Goal: Task Accomplishment & Management: Use online tool/utility

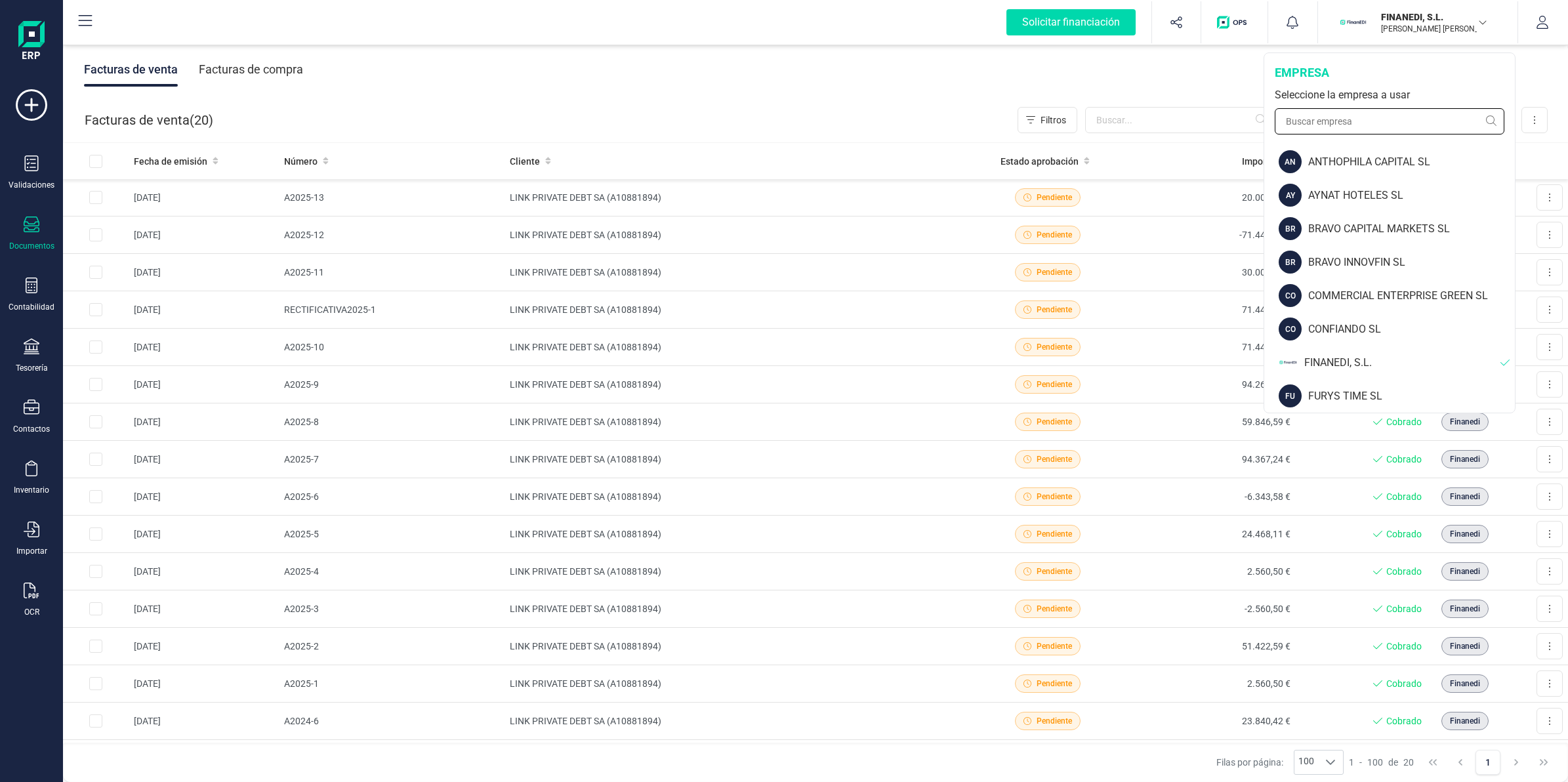
drag, startPoint x: 1359, startPoint y: 116, endPoint x: 1332, endPoint y: 129, distance: 30.0
click at [1365, 120] on input "text" at bounding box center [1389, 121] width 229 height 26
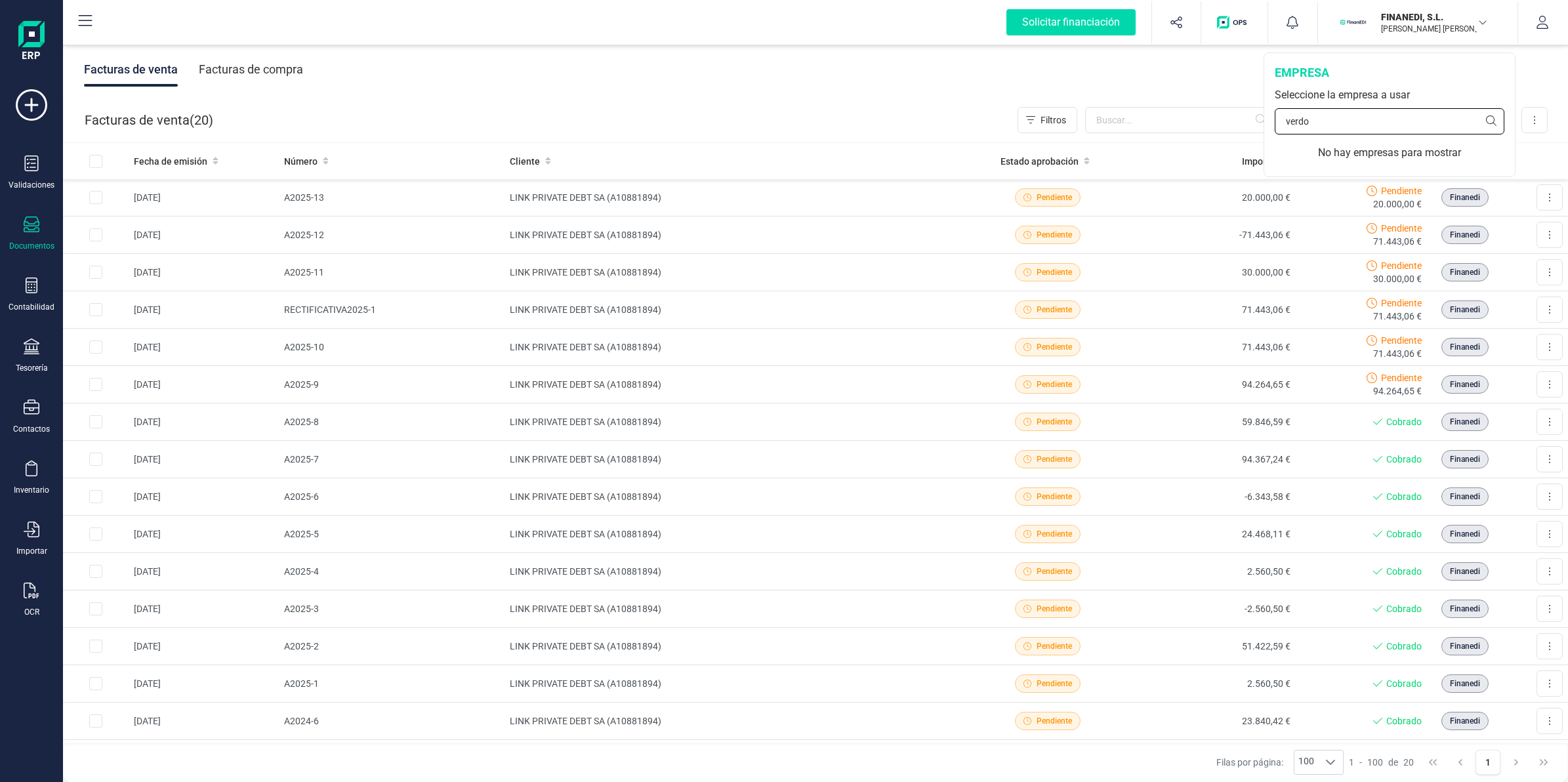
type input "verdol"
click at [1156, 33] on button "button" at bounding box center [1177, 22] width 49 height 42
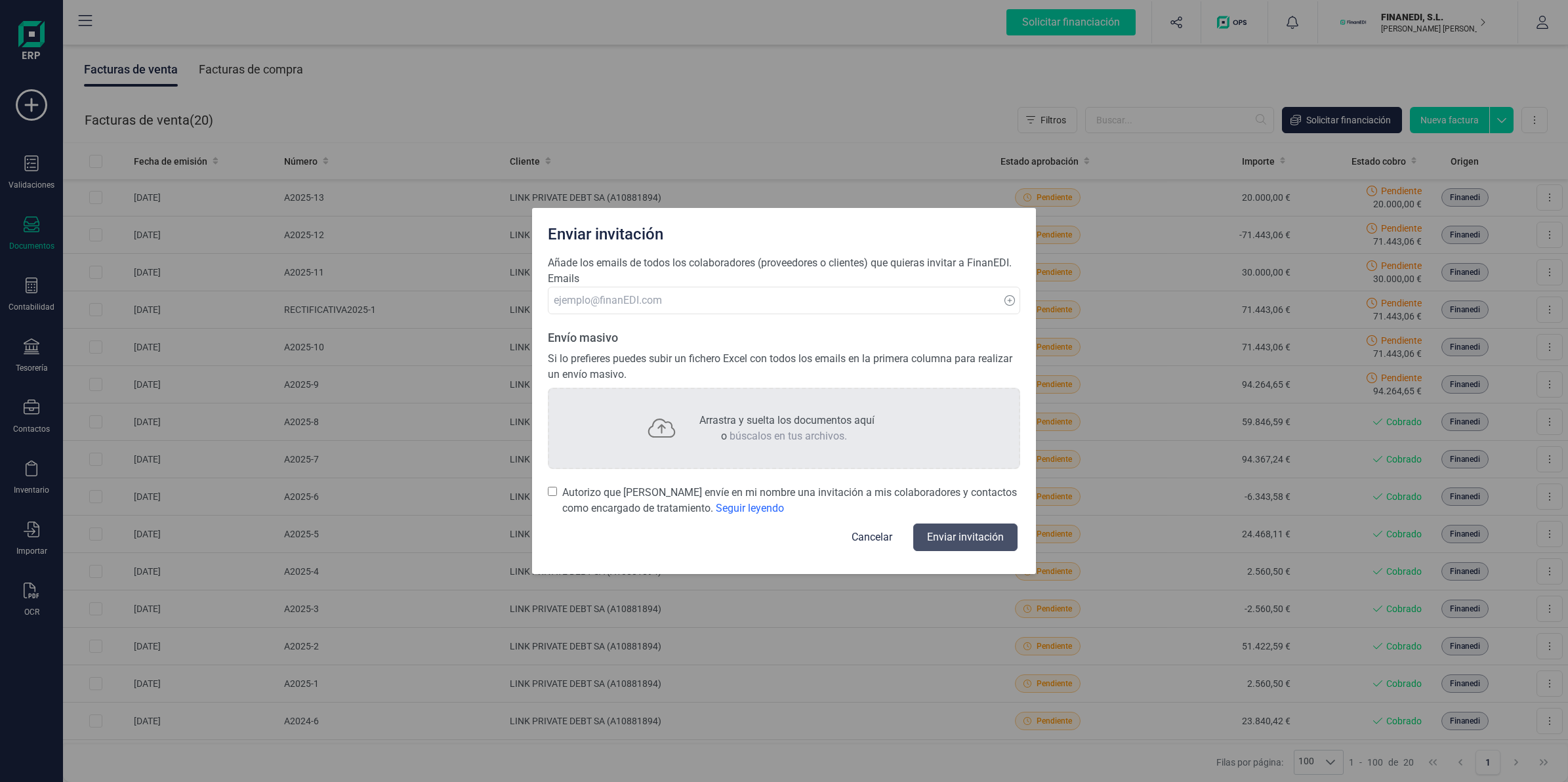
click at [869, 542] on button "Cancelar" at bounding box center [872, 537] width 72 height 31
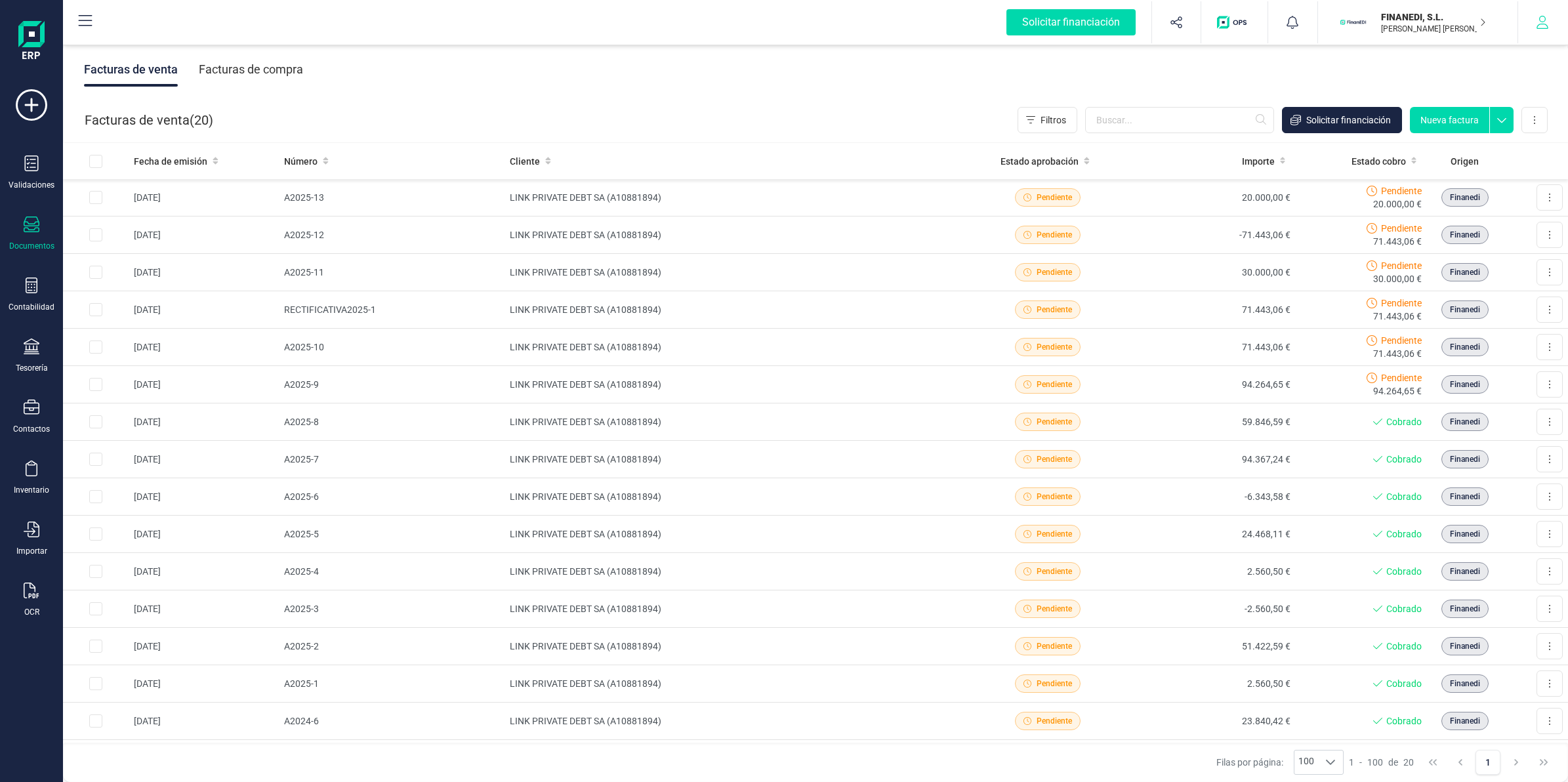
click at [1546, 33] on button "button" at bounding box center [1542, 22] width 49 height 42
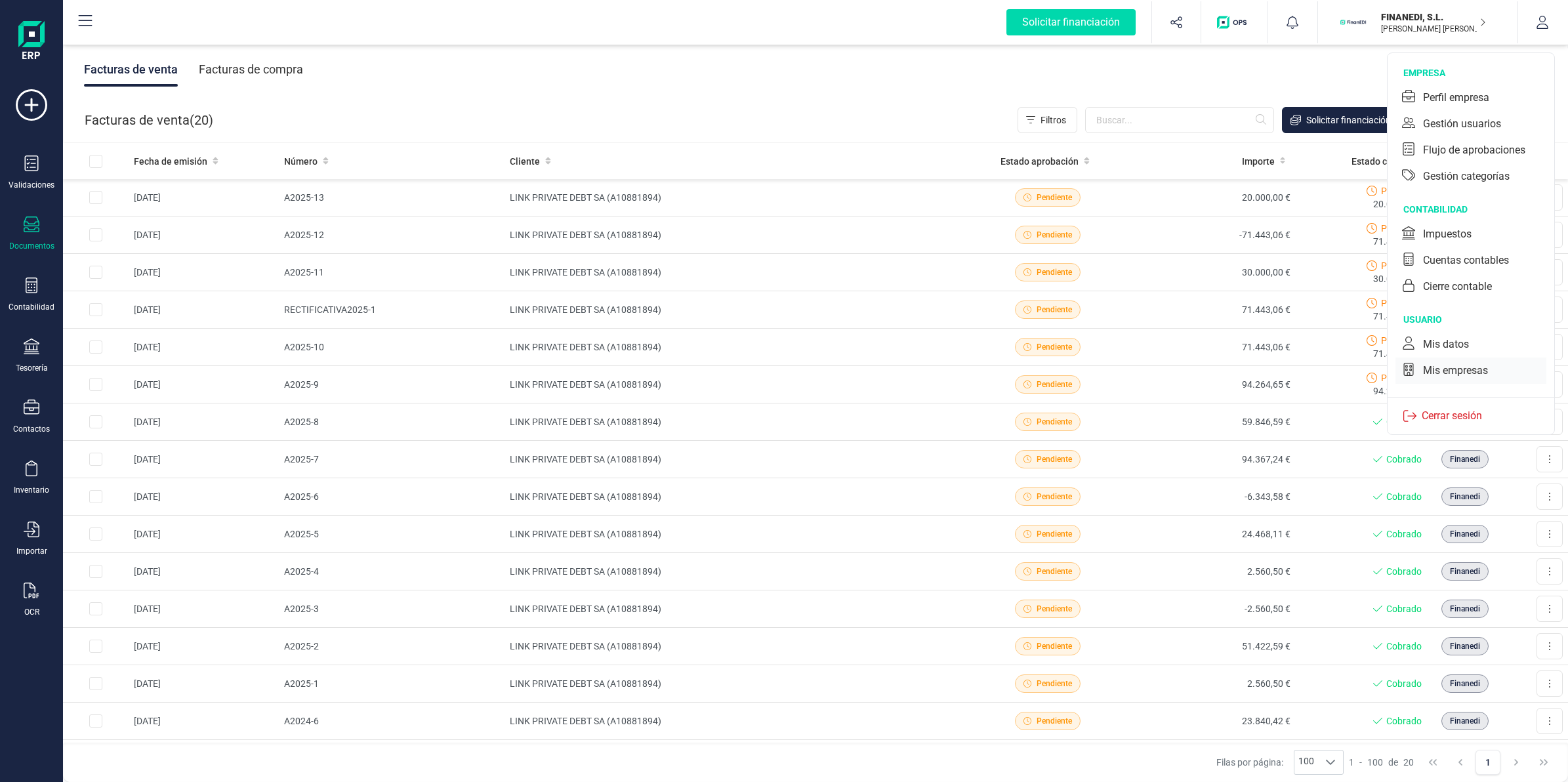
click at [1431, 364] on div "Mis empresas" at bounding box center [1456, 371] width 65 height 16
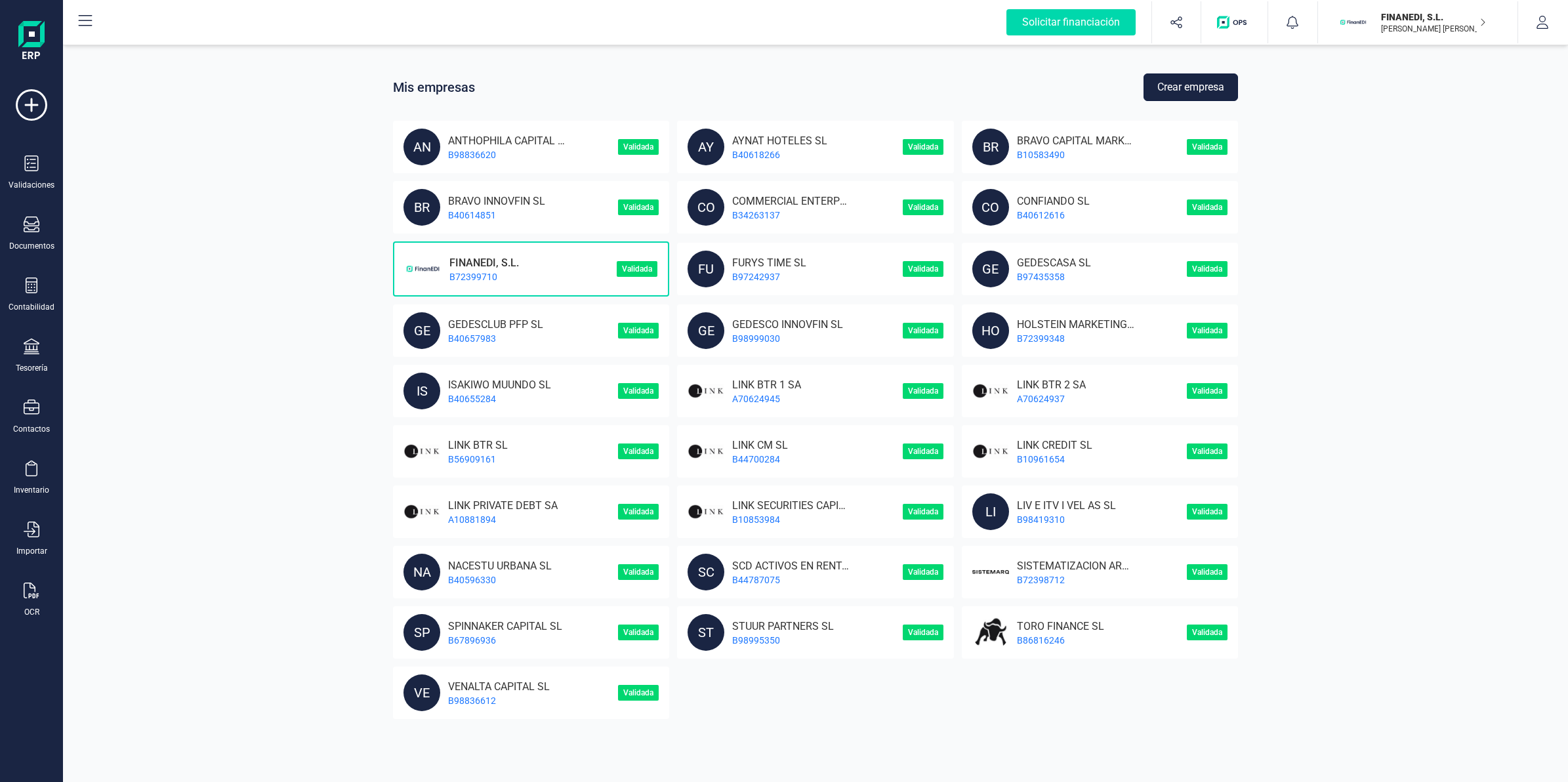
click at [1186, 83] on button "Crear empresa" at bounding box center [1190, 87] width 94 height 28
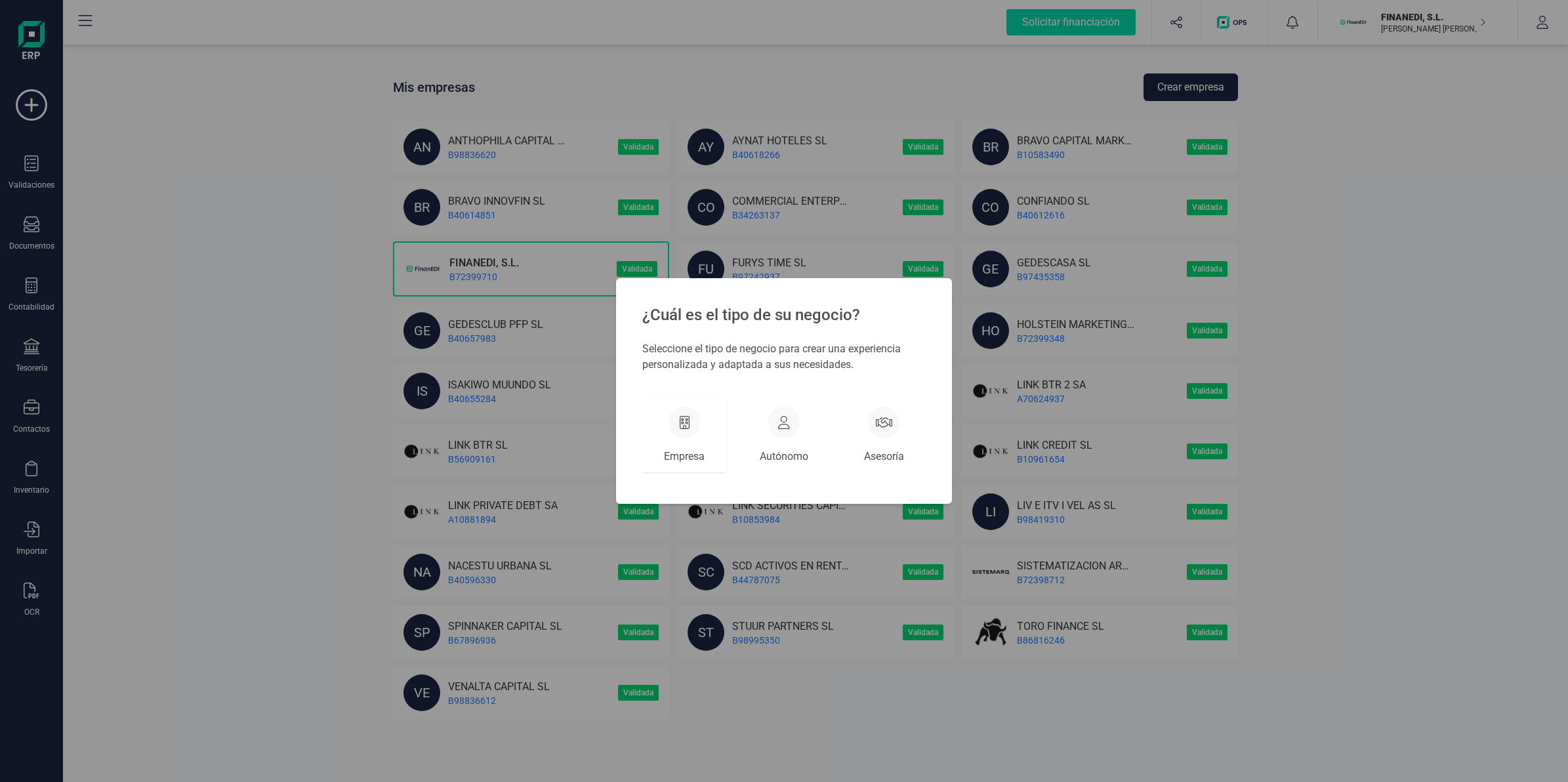
click at [681, 425] on icon at bounding box center [685, 422] width 10 height 13
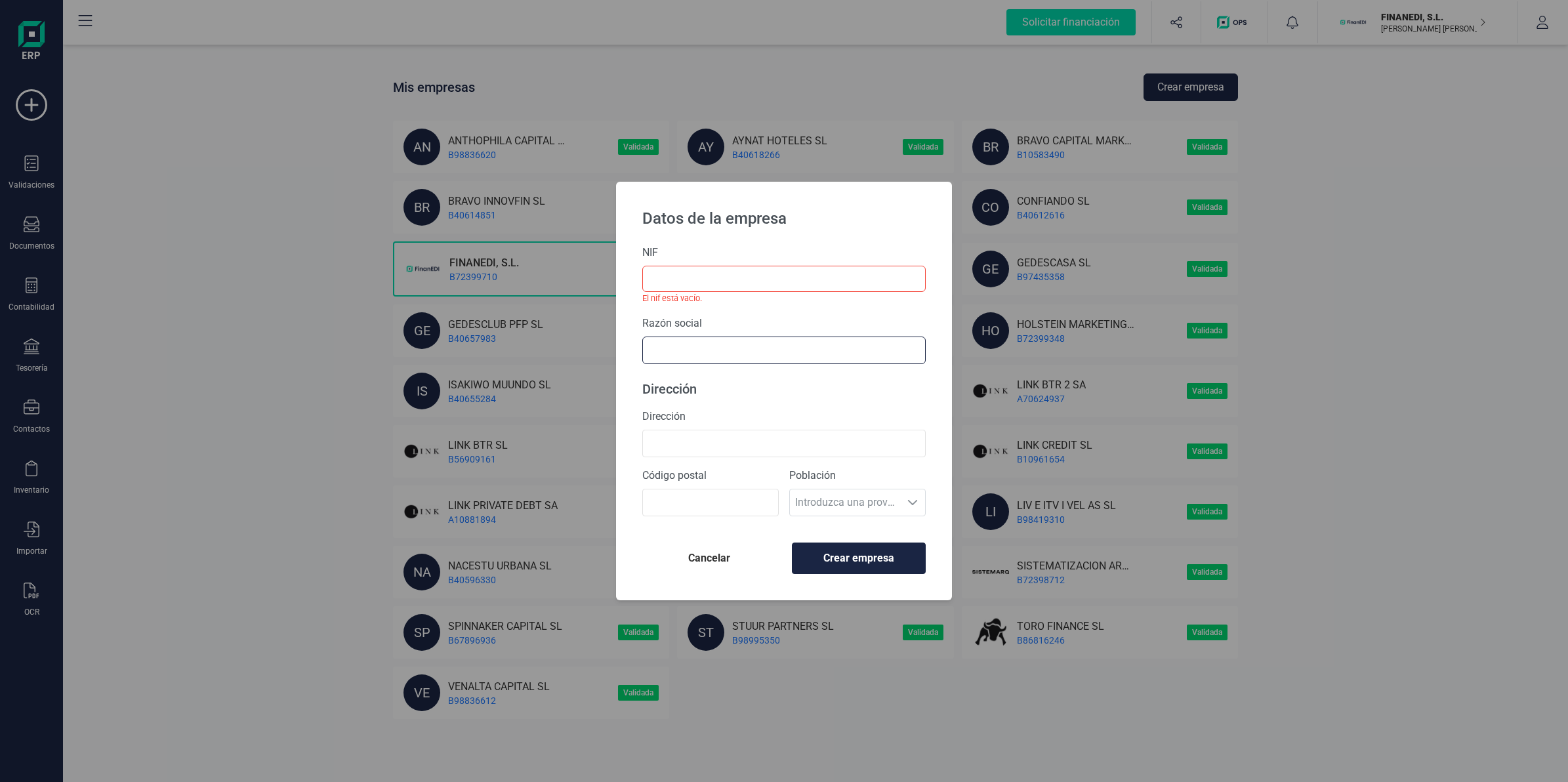
click at [804, 348] on input "text" at bounding box center [784, 350] width 283 height 28
type input "verdola"
click at [714, 387] on li "VERDOLAGA SA" at bounding box center [784, 382] width 283 height 26
type input "A46102257"
type input "VERDOLAGA SA"
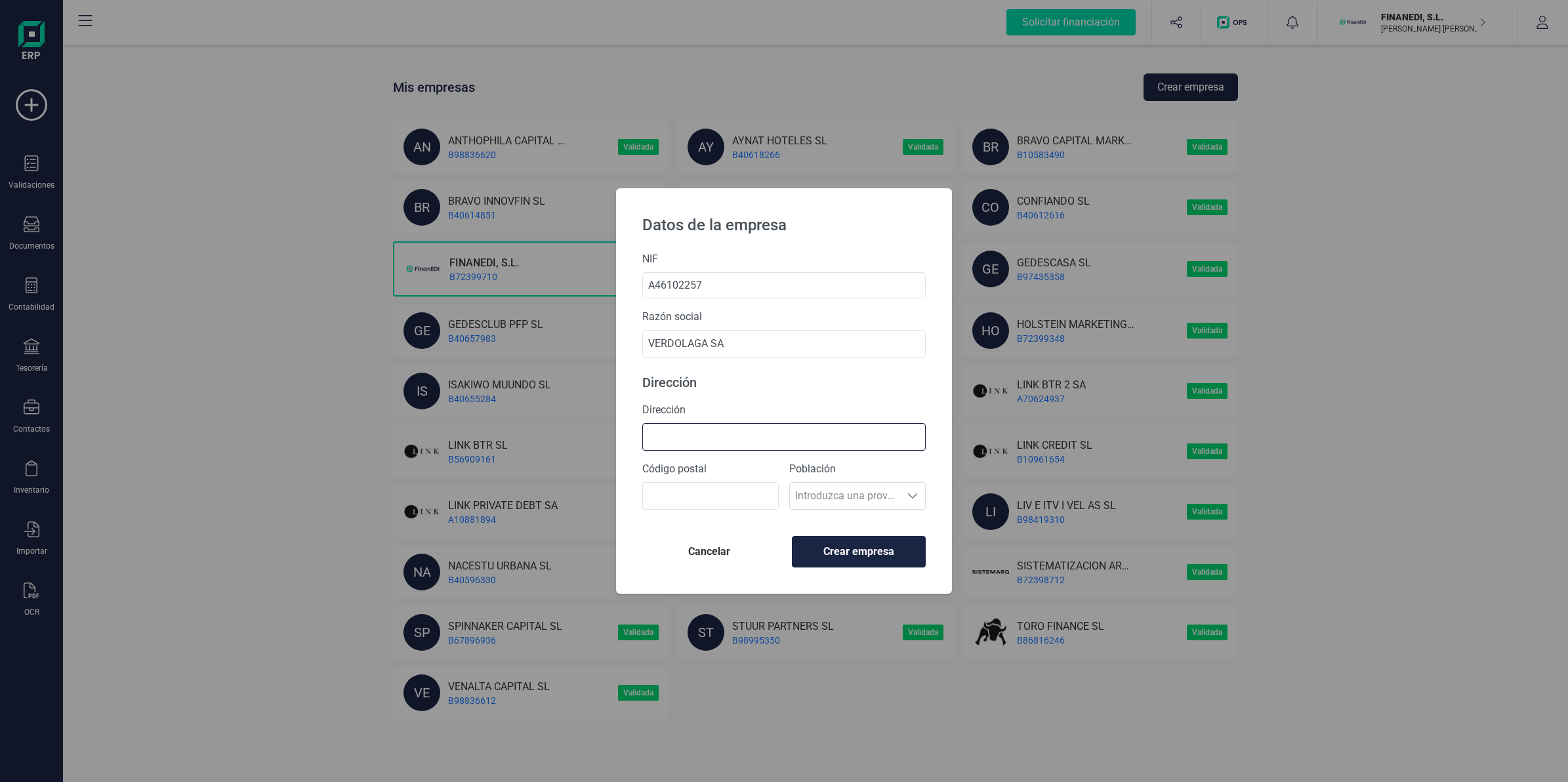
click at [722, 445] on input "Dirección" at bounding box center [784, 437] width 283 height 28
click at [632, 468] on div "NIF A46102257 Razón social VERDOLAGA SA Dirección Dirección Código postal Pobla…" at bounding box center [784, 423] width 336 height 342
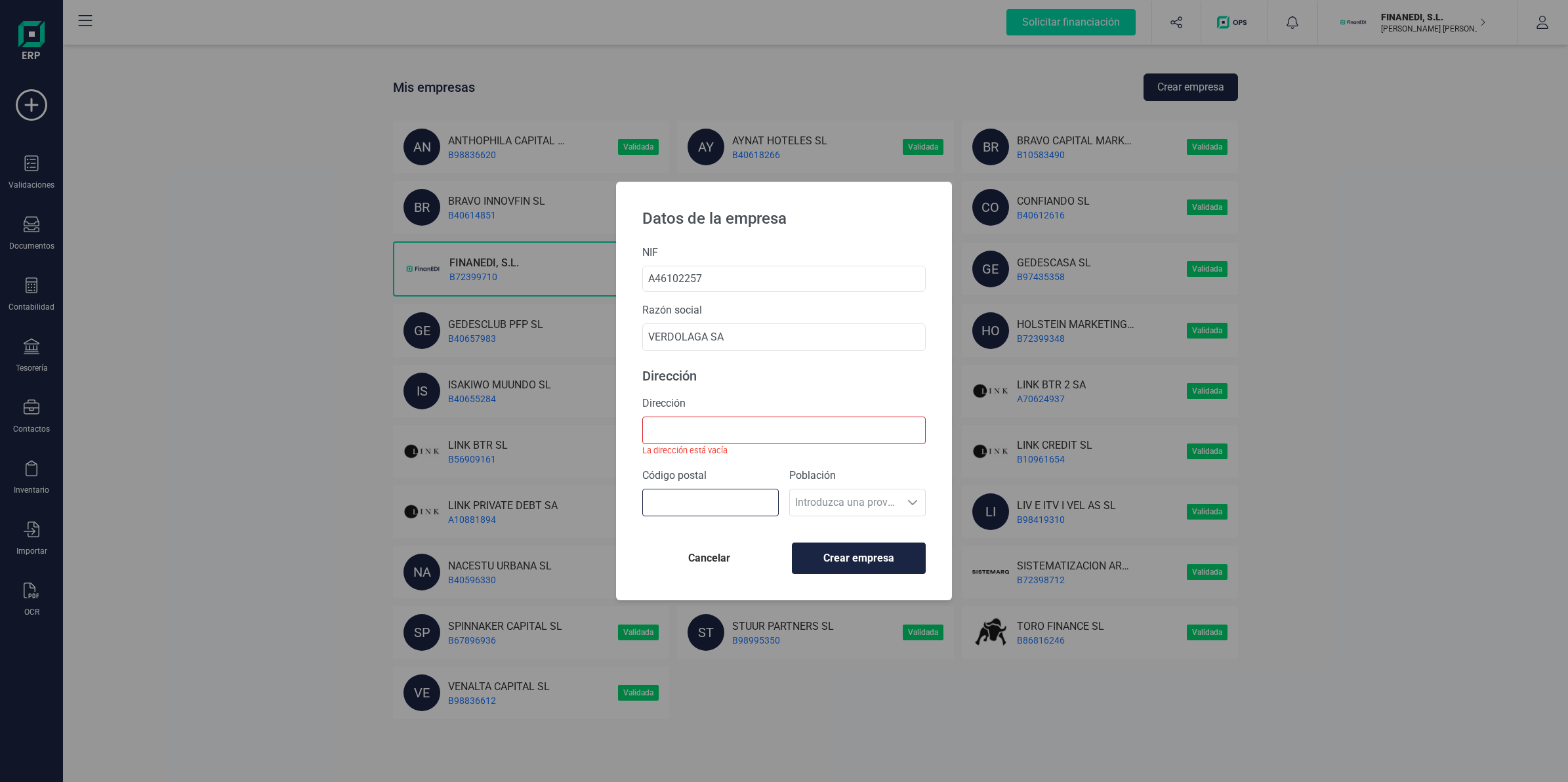
click at [709, 499] on input "Código postal" at bounding box center [710, 502] width 136 height 28
click at [635, 468] on div "NIF A46102257 Razón social VERDOLAGA SA Dirección Dirección La dirección está v…" at bounding box center [784, 422] width 336 height 355
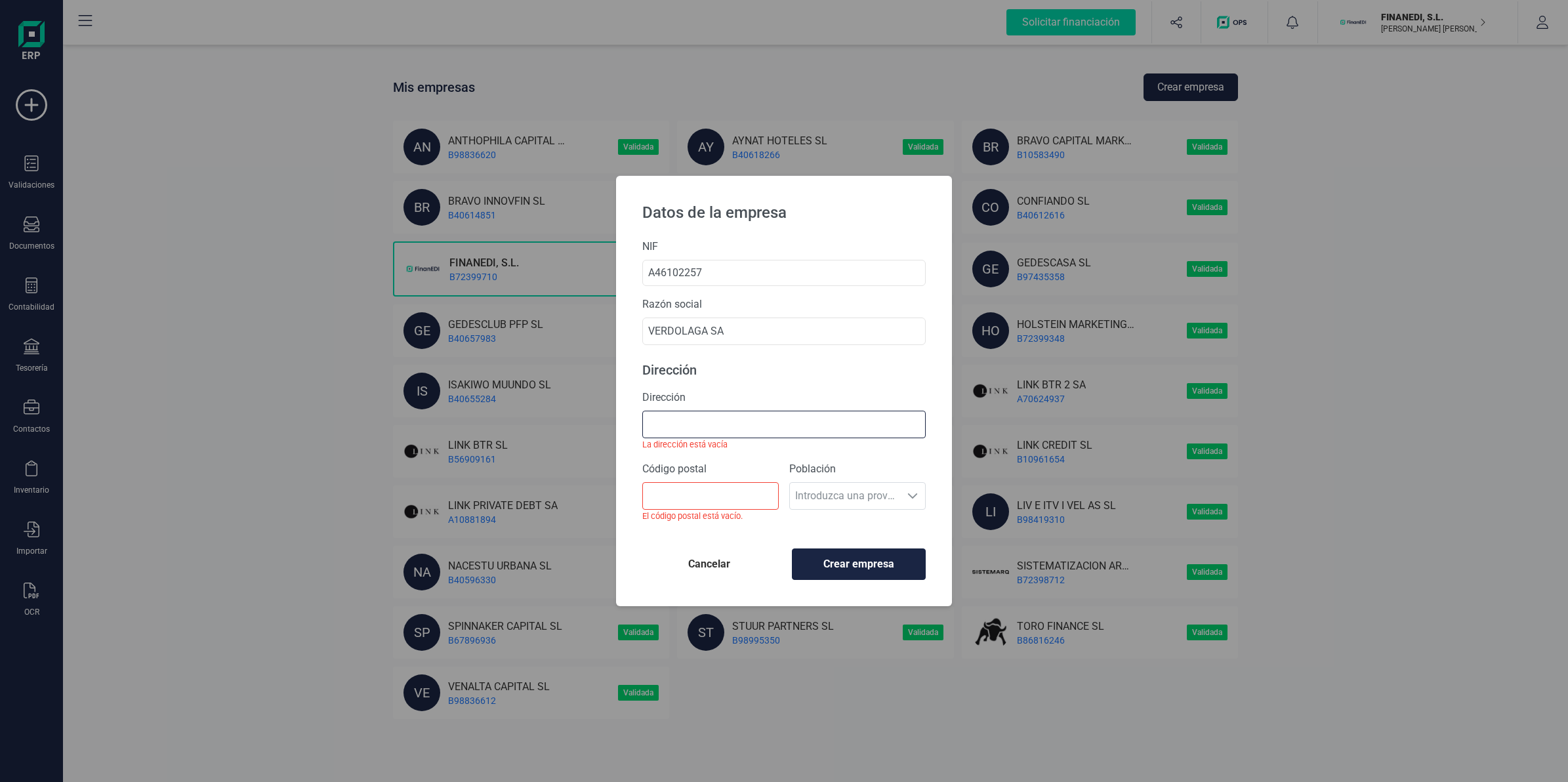
click at [680, 417] on input "Dirección" at bounding box center [784, 425] width 283 height 28
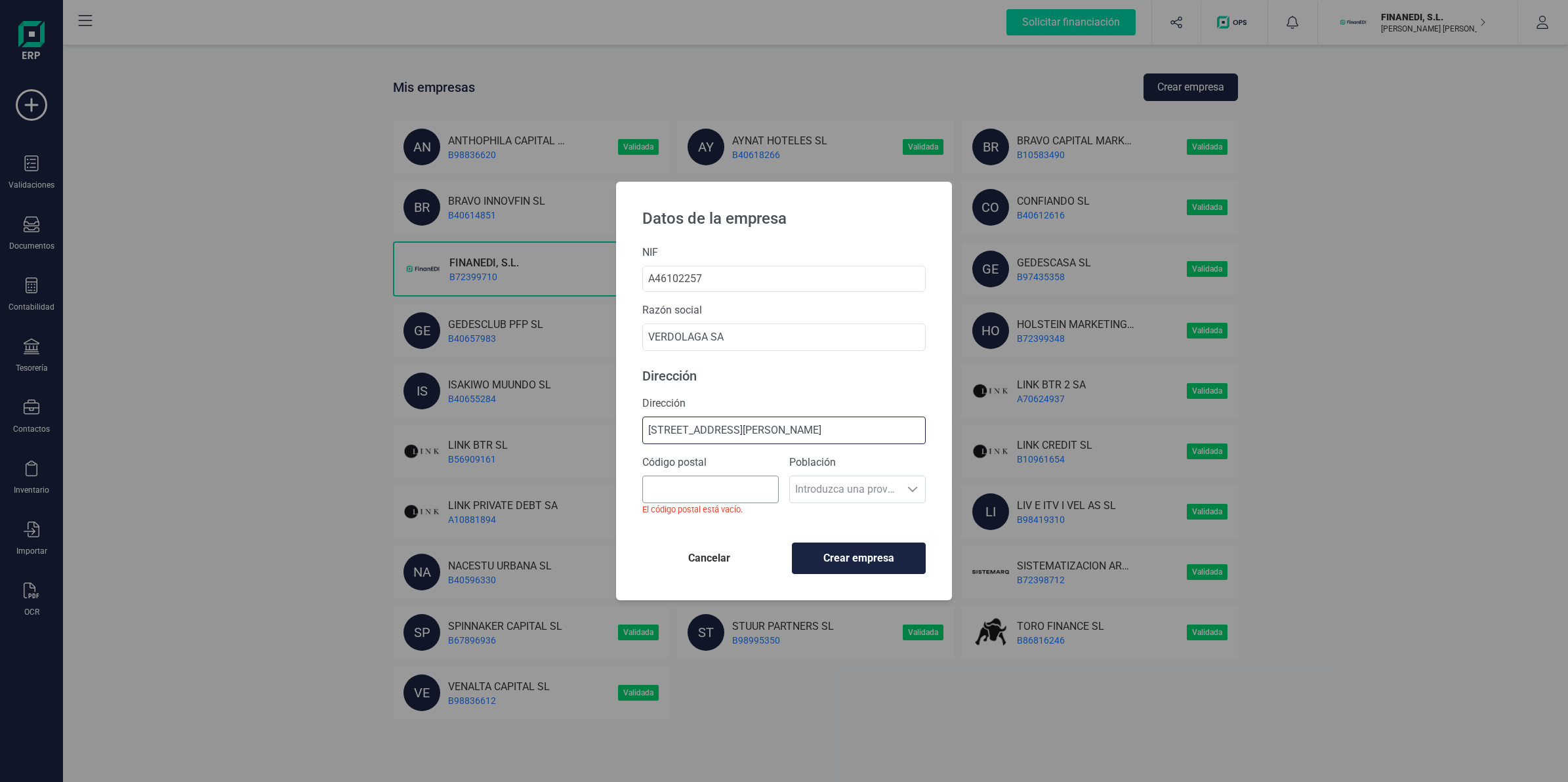
type input "[STREET_ADDRESS][PERSON_NAME]"
click at [658, 483] on input "Código postal" at bounding box center [710, 489] width 136 height 28
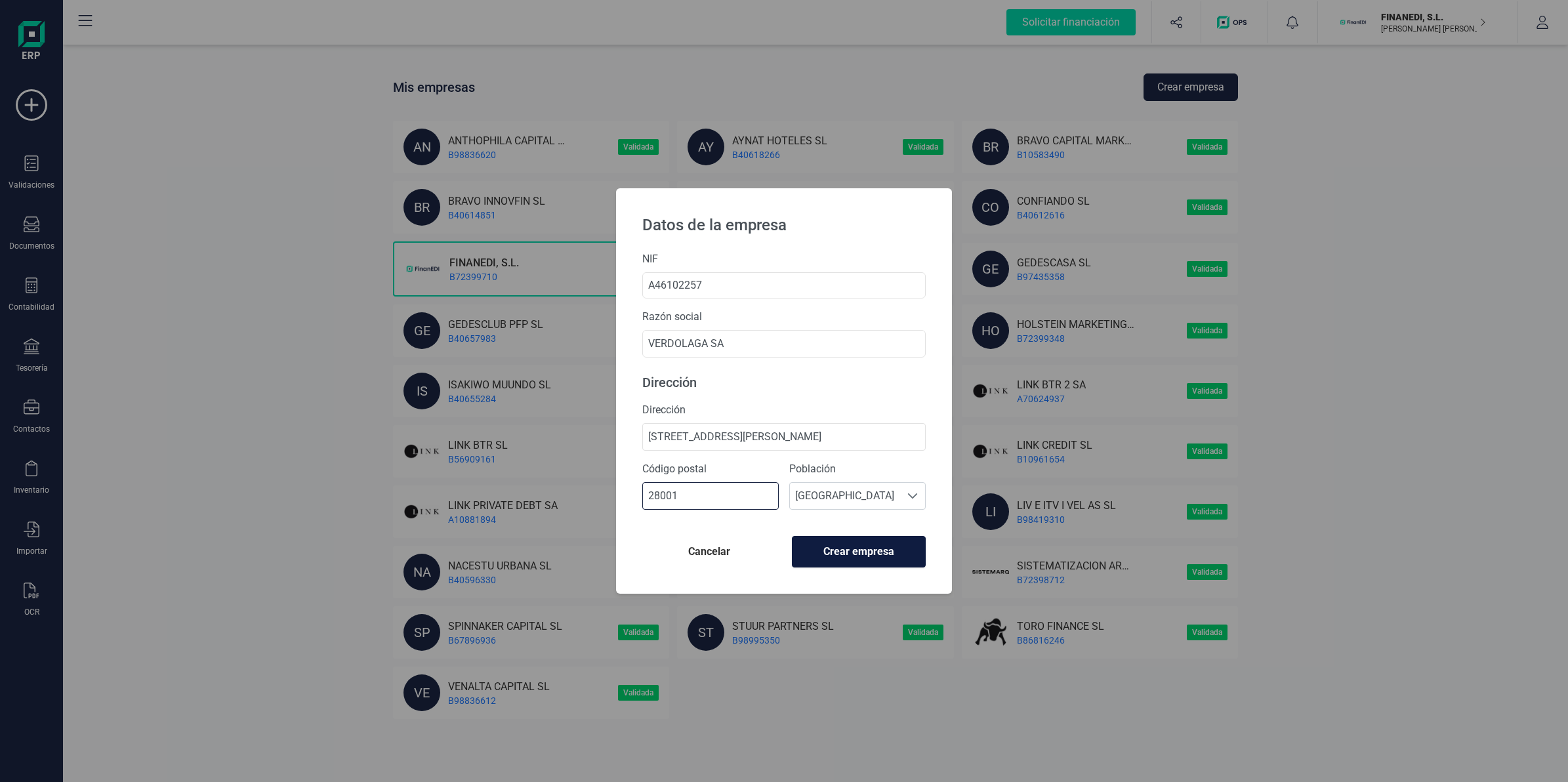
type input "28001"
click at [844, 561] on button "Crear empresa" at bounding box center [858, 551] width 134 height 31
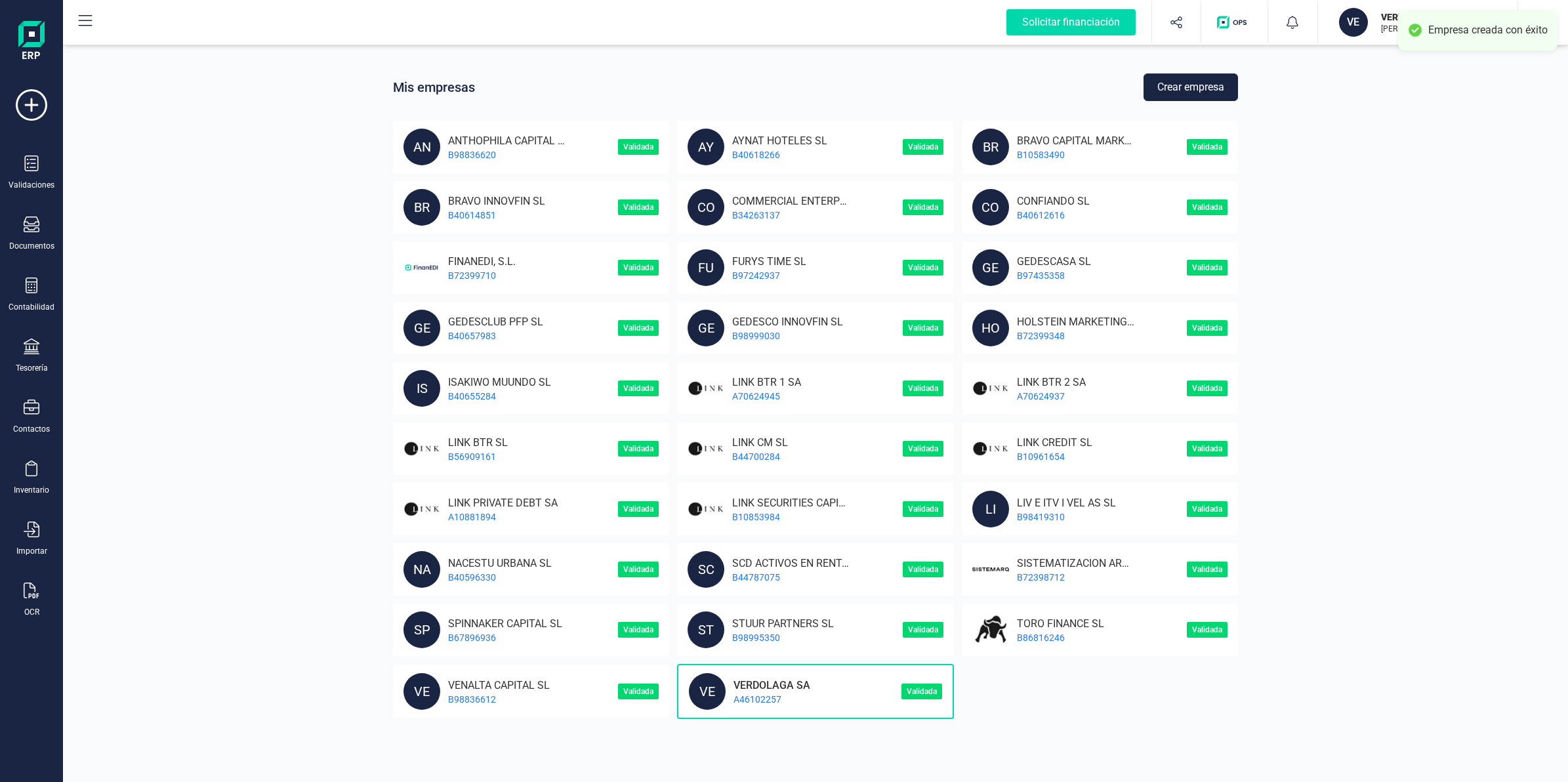
click at [751, 686] on p "VERDOLAGA SA" at bounding box center [768, 684] width 85 height 12
click at [758, 682] on p "VERDOLAGA SA" at bounding box center [768, 684] width 85 height 12
click at [24, 343] on icon at bounding box center [31, 346] width 16 height 16
click at [130, 222] on span "Cuentas bancarias" at bounding box center [160, 223] width 116 height 16
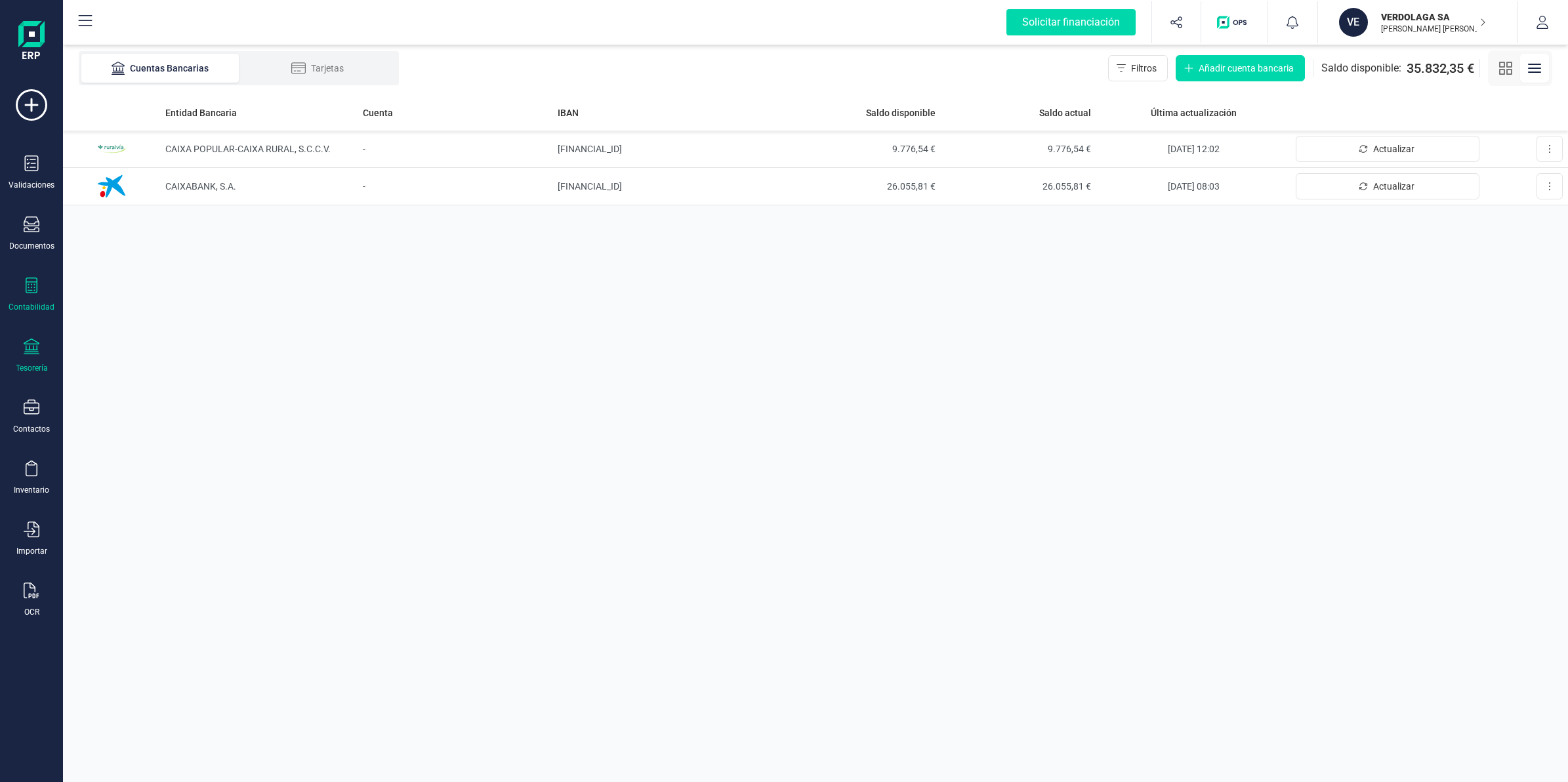
click at [30, 297] on div "Contabilidad" at bounding box center [32, 294] width 53 height 35
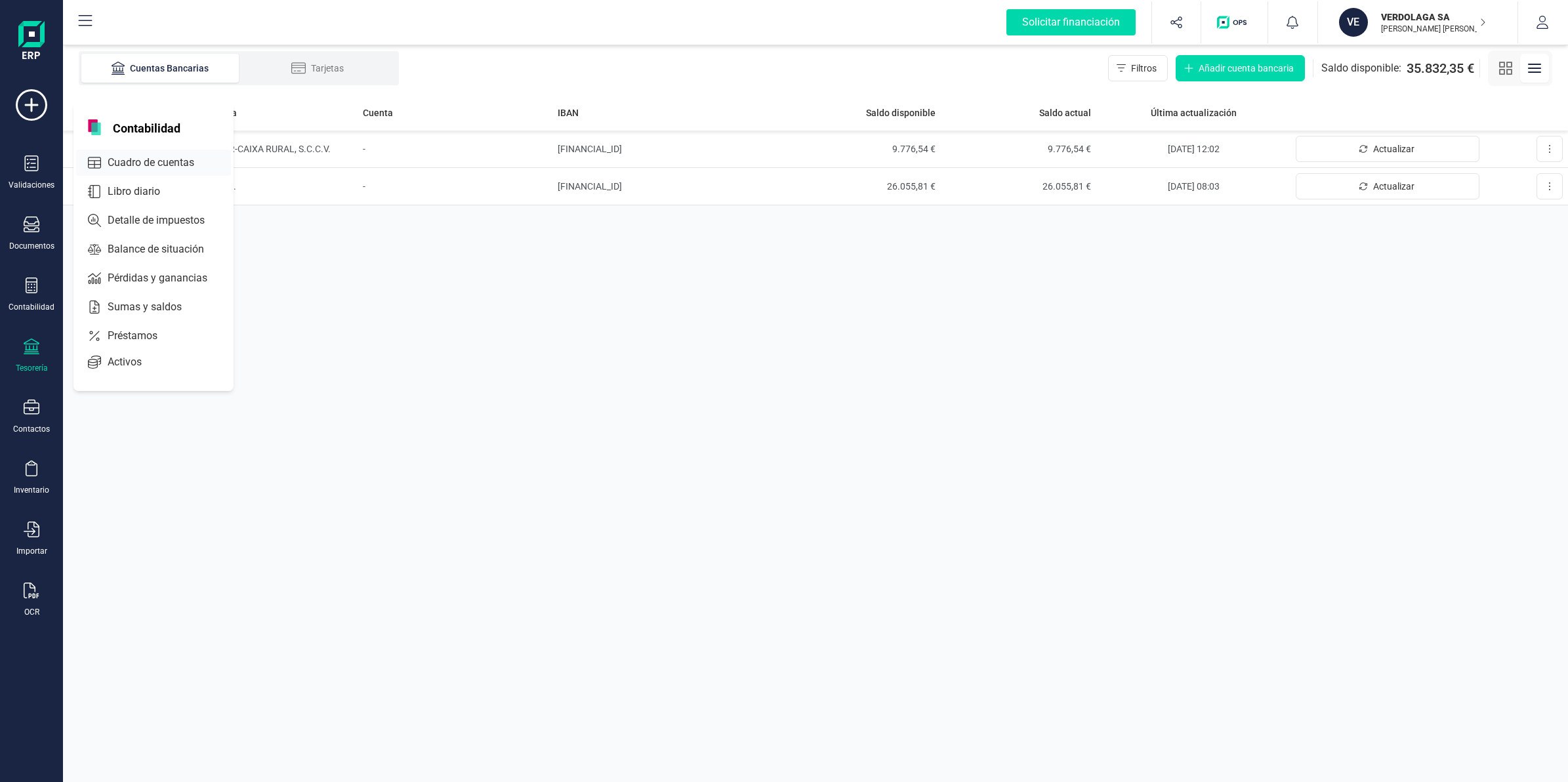
click at [126, 170] on div "Cuadro de cuentas" at bounding box center [153, 163] width 155 height 26
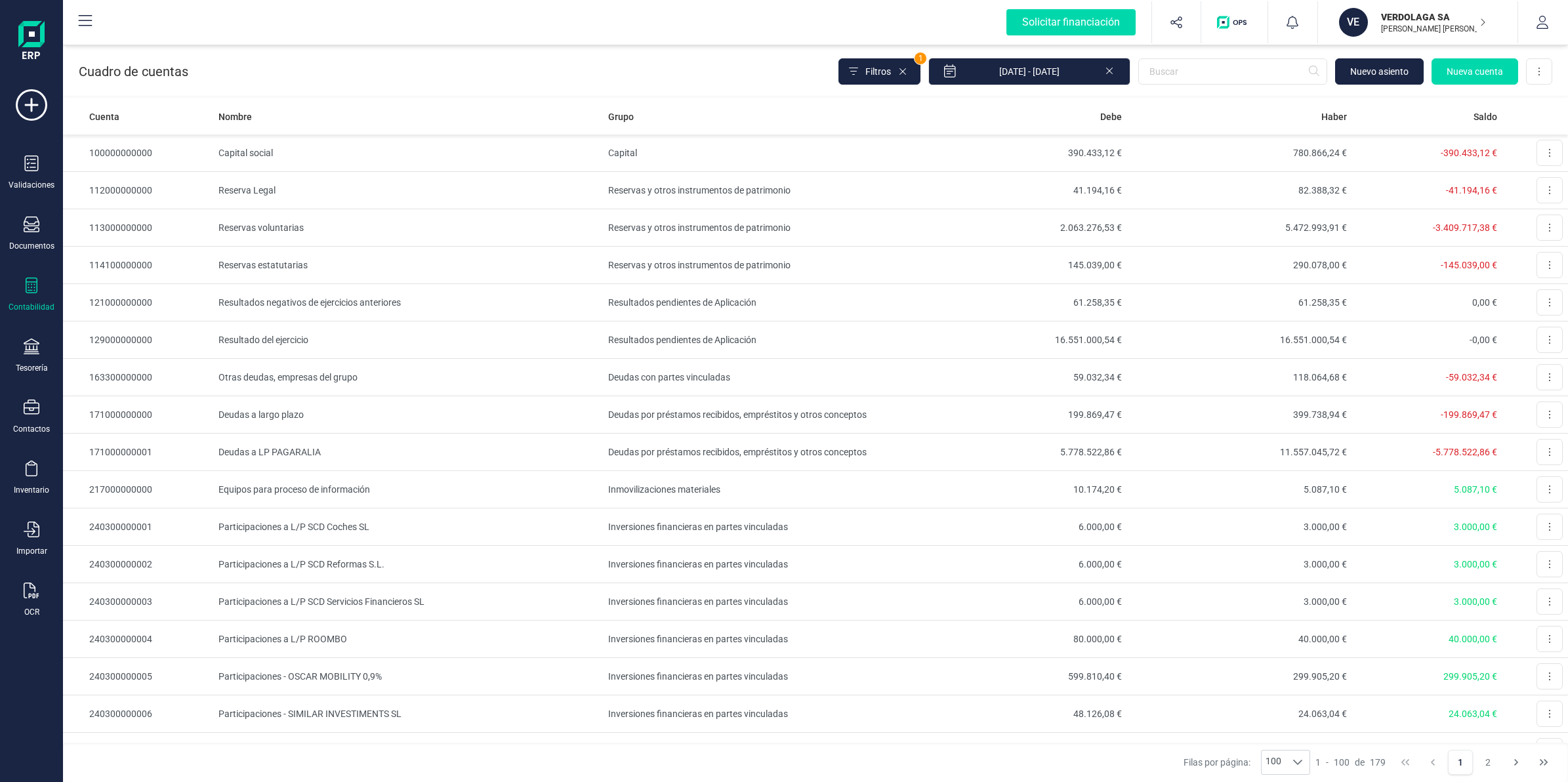
click at [36, 296] on div "Contabilidad" at bounding box center [32, 294] width 53 height 35
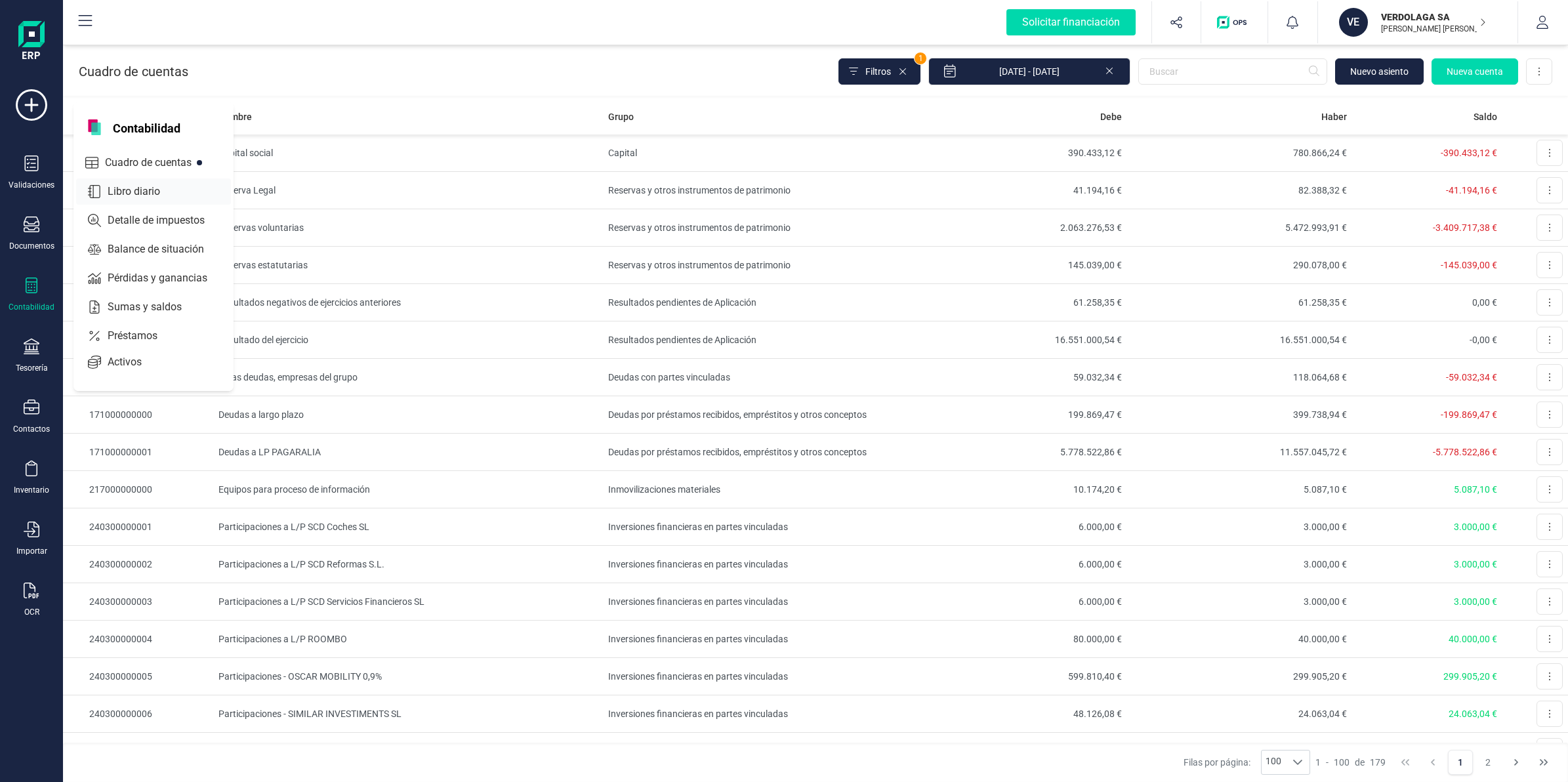
click at [129, 188] on span "Libro diario" at bounding box center [143, 191] width 81 height 16
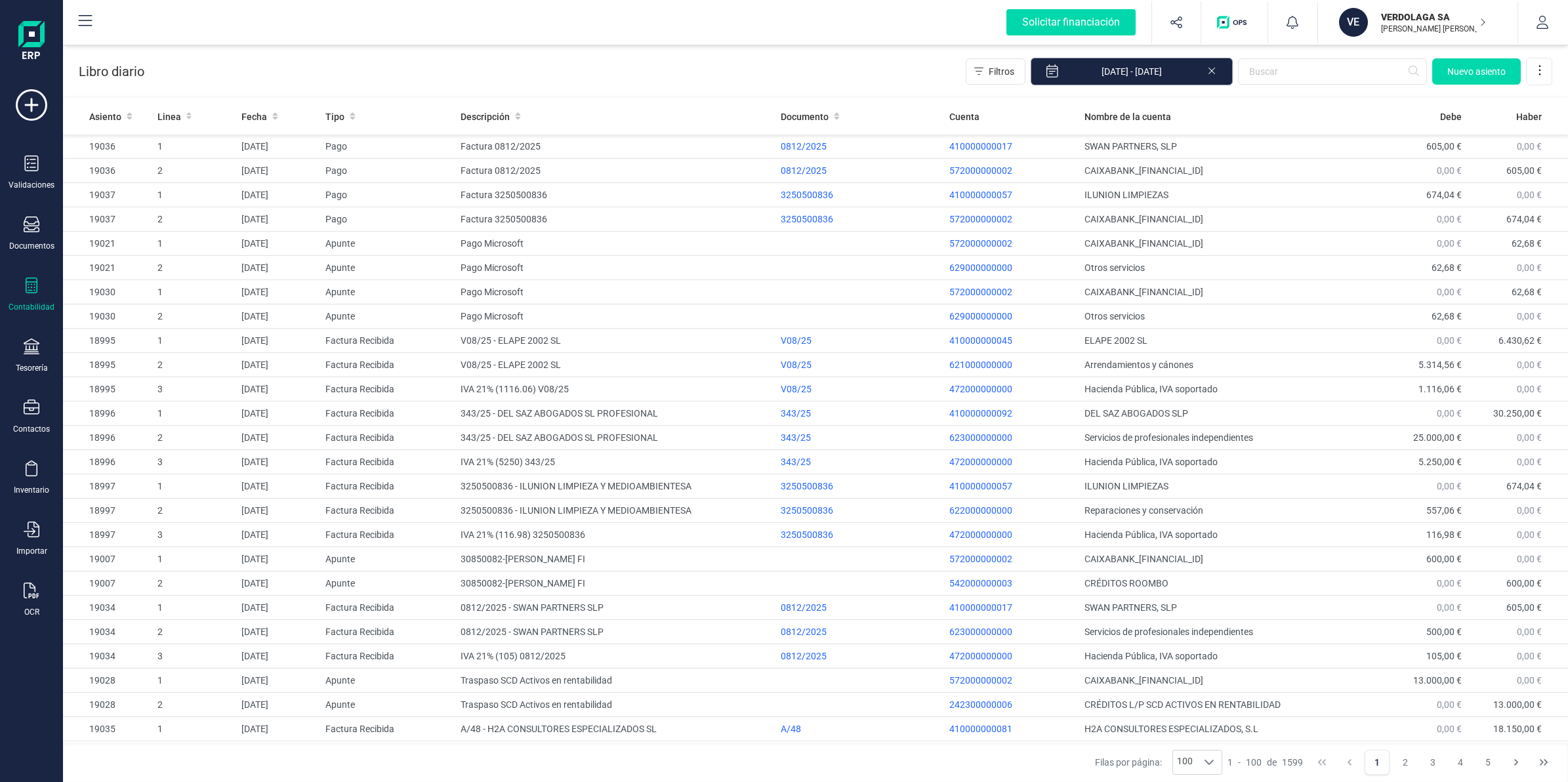
click at [1141, 68] on input "[DATE] - [DATE]" at bounding box center [1131, 71] width 202 height 28
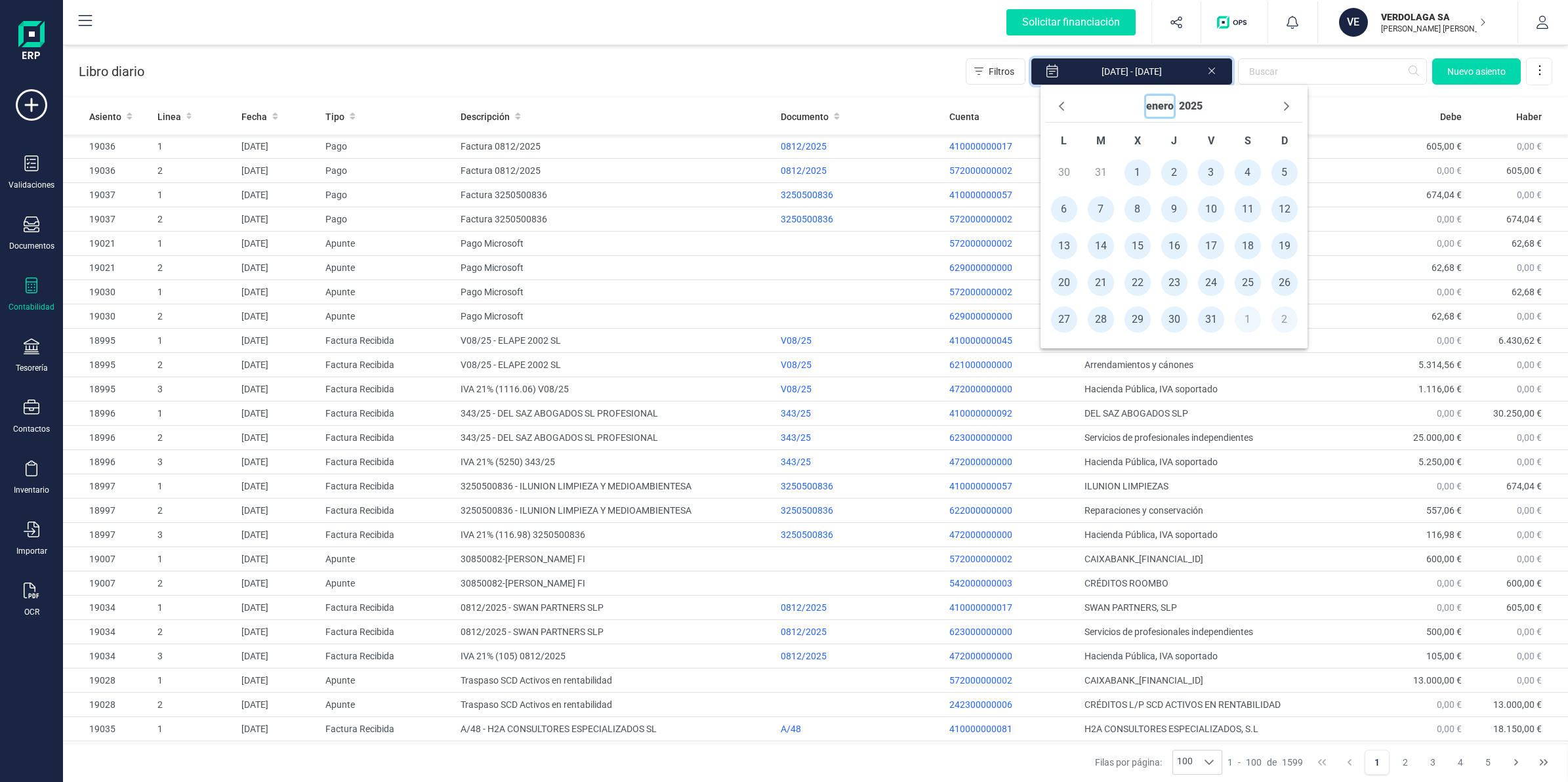
click at [1165, 105] on button "enero" at bounding box center [1160, 106] width 28 height 21
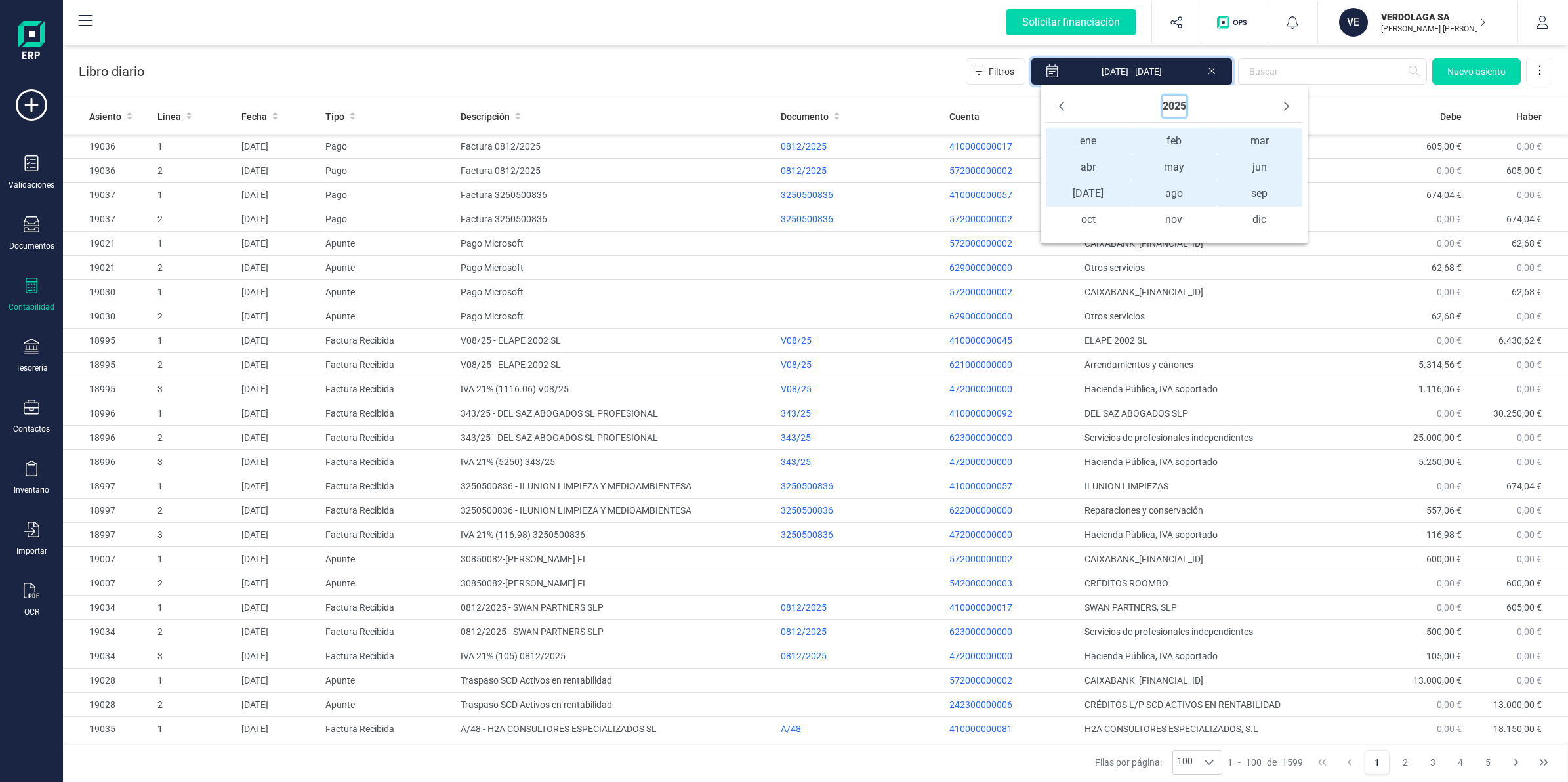
click at [1171, 107] on button "2025" at bounding box center [1174, 106] width 24 height 21
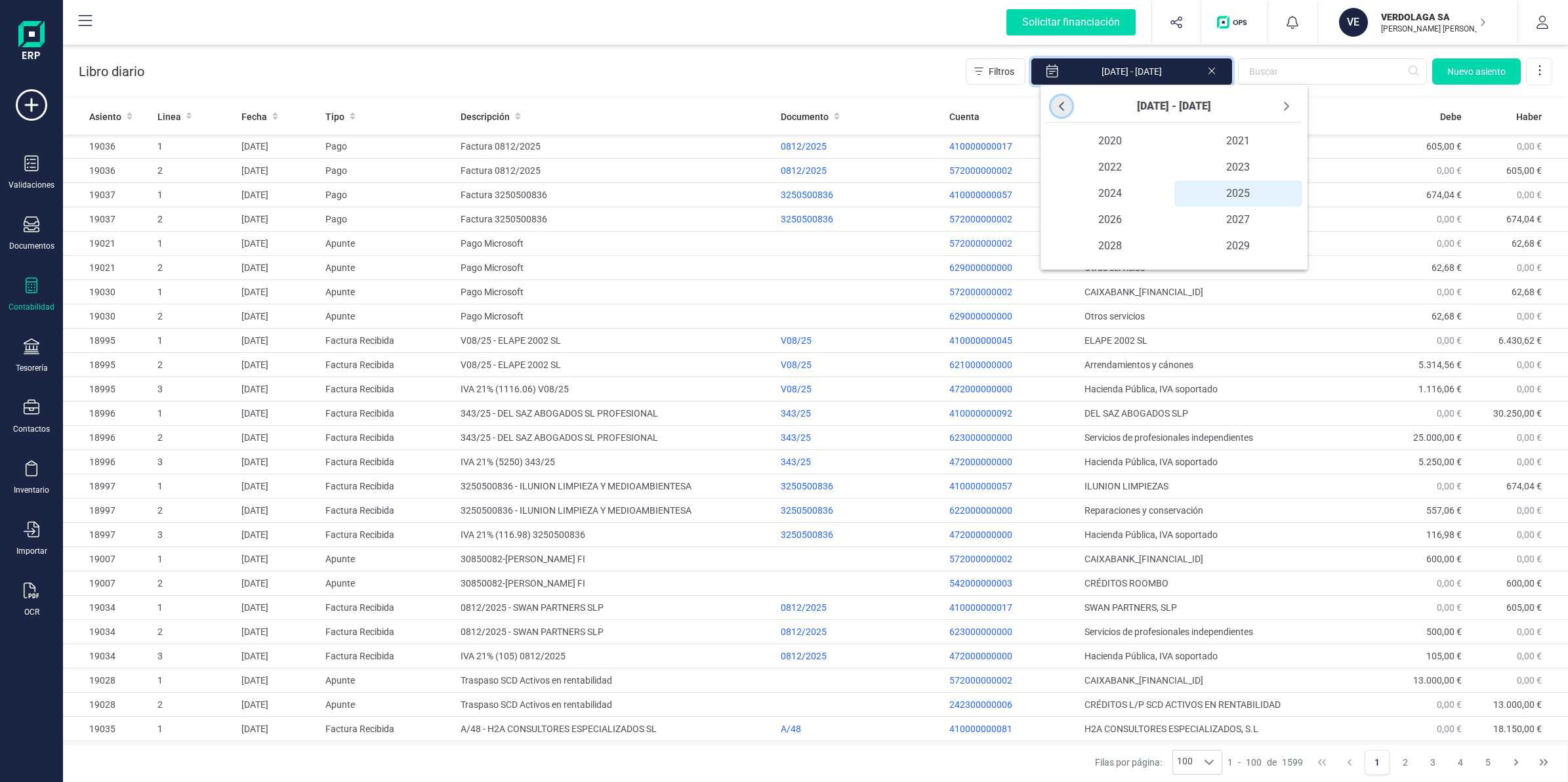
click at [1060, 113] on button "Previous Decade" at bounding box center [1062, 106] width 21 height 21
click at [1107, 141] on span "2010" at bounding box center [1110, 141] width 129 height 26
click at [1107, 141] on span "ene" at bounding box center [1088, 141] width 85 height 26
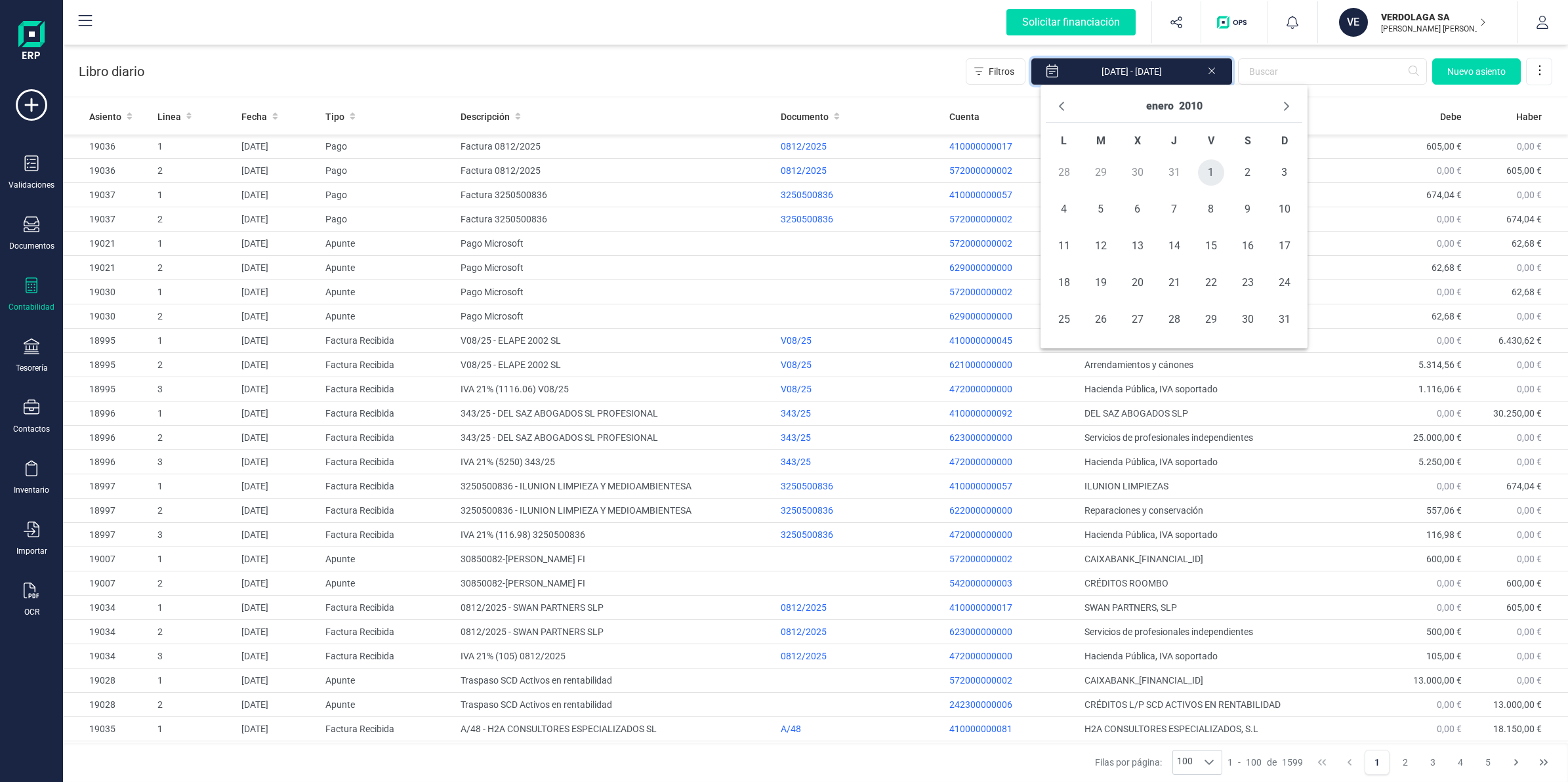
click at [1201, 172] on span "1" at bounding box center [1211, 172] width 26 height 26
click at [1166, 109] on button "enero" at bounding box center [1160, 106] width 28 height 21
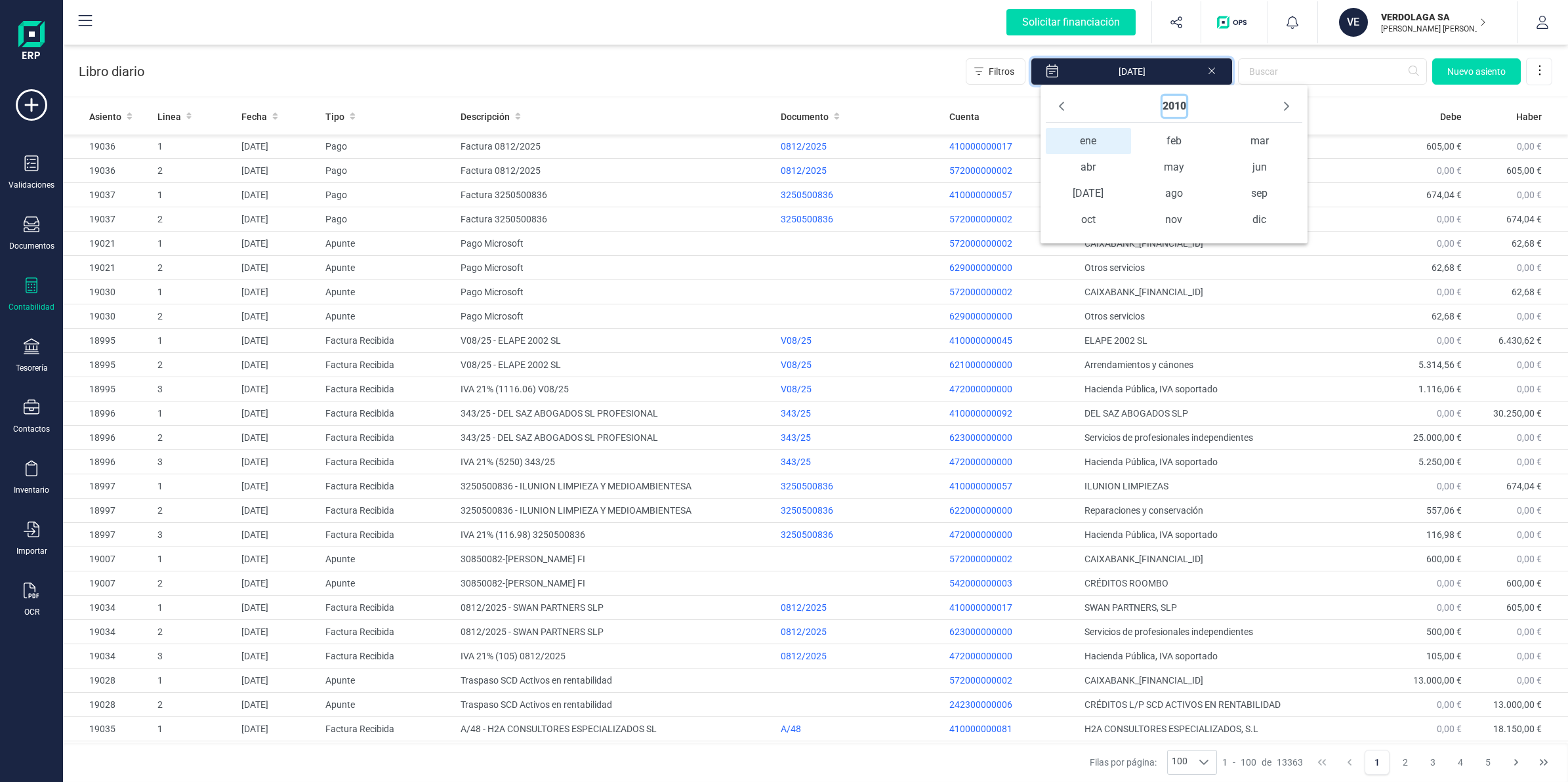
click at [1177, 112] on button "2010" at bounding box center [1174, 106] width 24 height 21
click at [1285, 102] on icon "Next Decade" at bounding box center [1286, 106] width 10 height 10
click at [1202, 188] on span "2025" at bounding box center [1239, 193] width 129 height 26
click at [1244, 197] on span "sep" at bounding box center [1259, 193] width 85 height 26
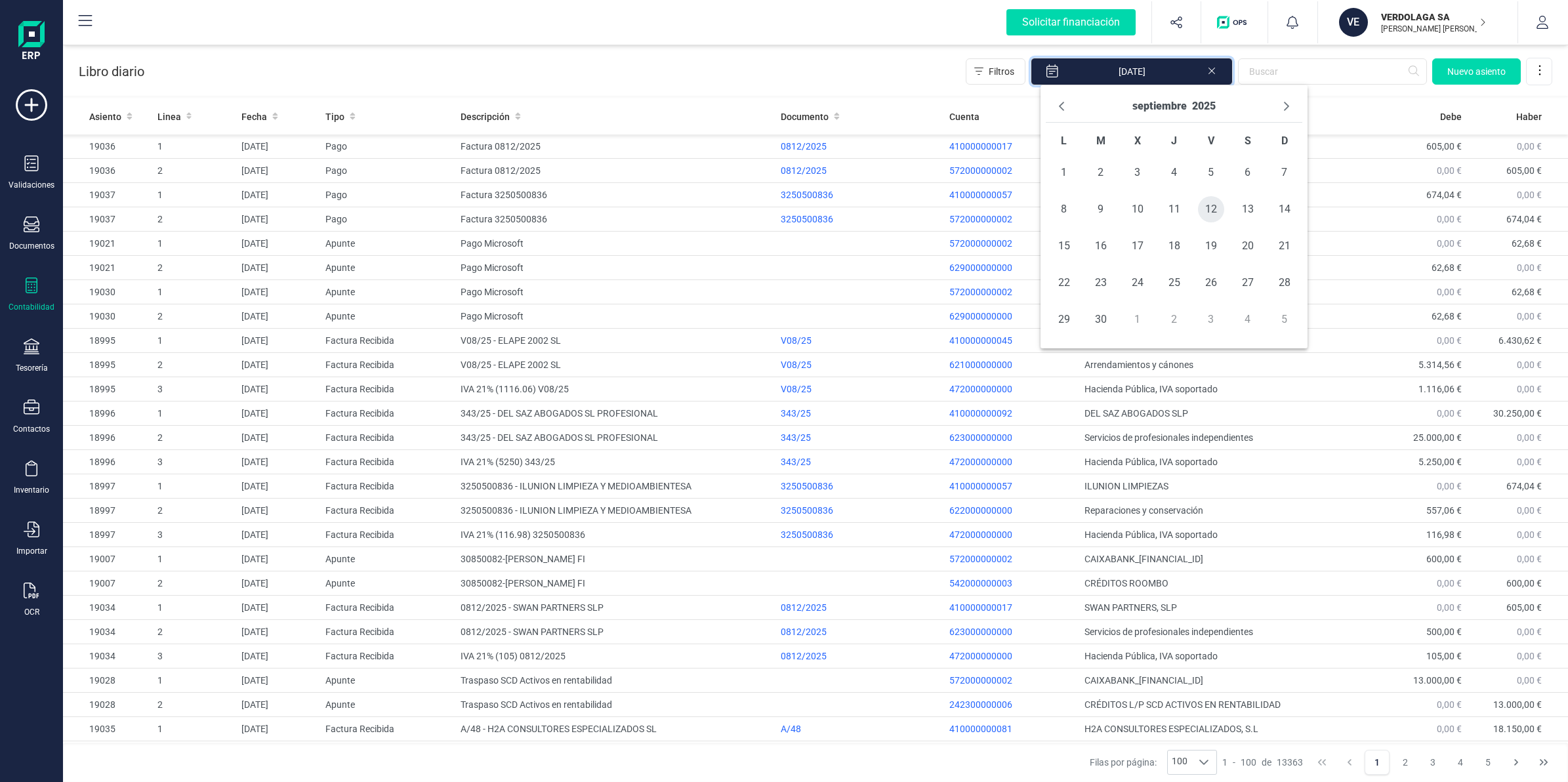
click at [1198, 208] on span "12" at bounding box center [1211, 209] width 26 height 26
type input "[DATE] - [DATE]"
click at [1366, 103] on th "Debe" at bounding box center [1416, 116] width 101 height 36
click at [1351, 96] on div "Libro diario Filtros [DATE] - [DATE] [GEOGRAPHIC_DATA]" at bounding box center [816, 69] width 1505 height 54
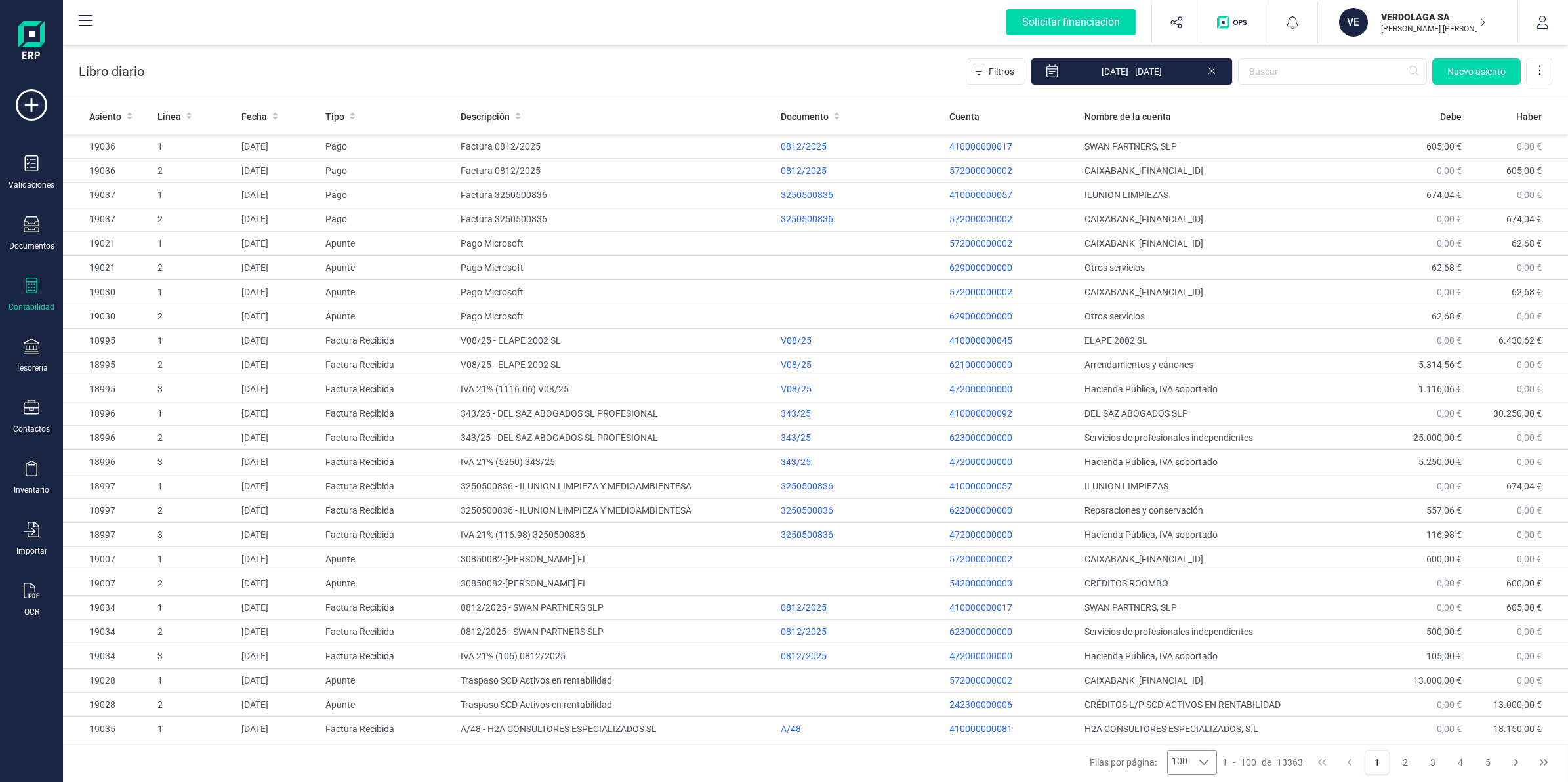
click at [1179, 774] on div "100 100 100" at bounding box center [1192, 762] width 50 height 25
click at [1547, 762] on icon "Last Page" at bounding box center [1543, 761] width 8 height 6
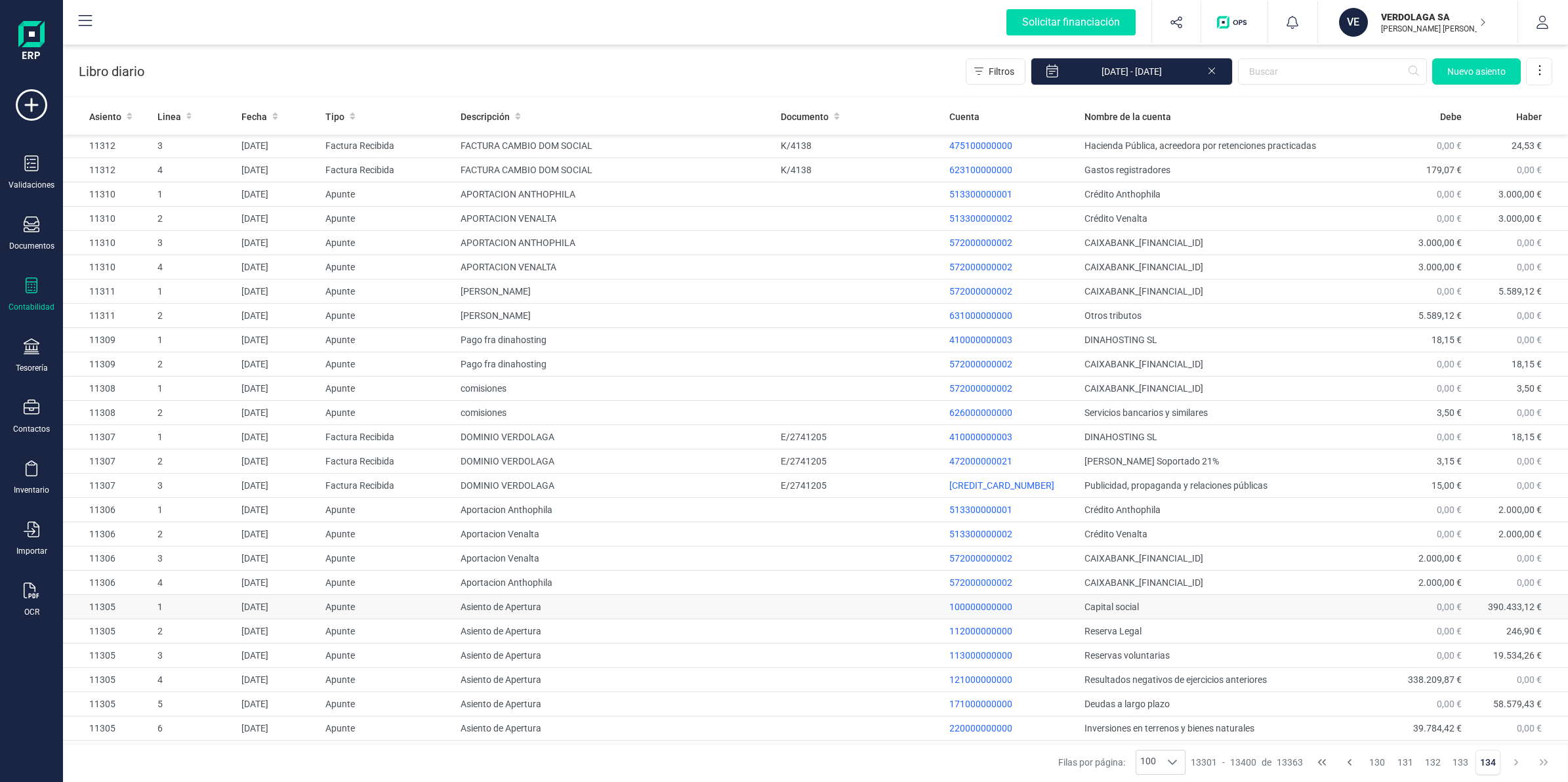
scroll to position [925, 0]
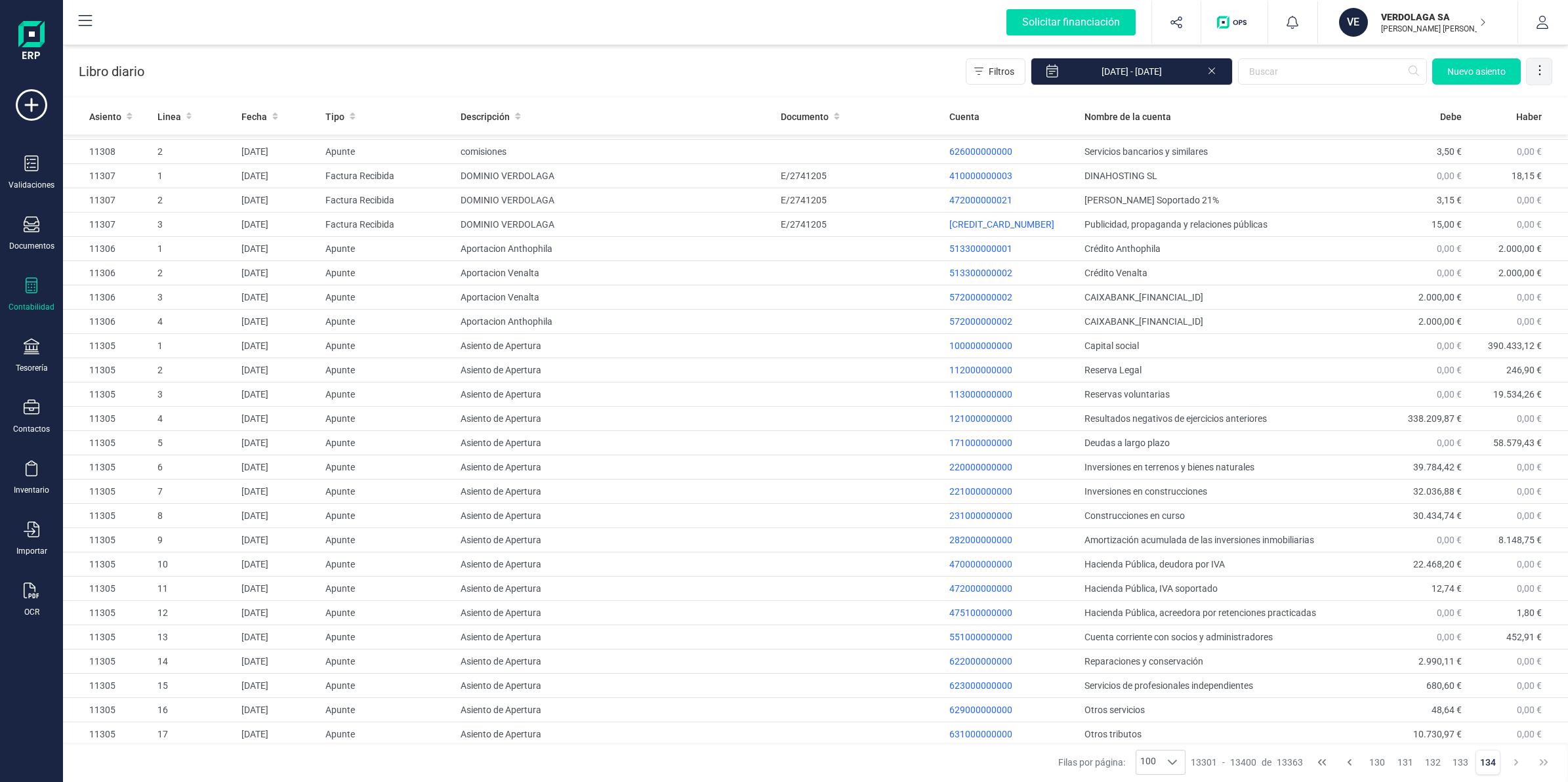
click at [1538, 68] on icon at bounding box center [1540, 70] width 13 height 13
click at [1479, 104] on span "Exportar Excel" at bounding box center [1495, 103] width 94 height 10
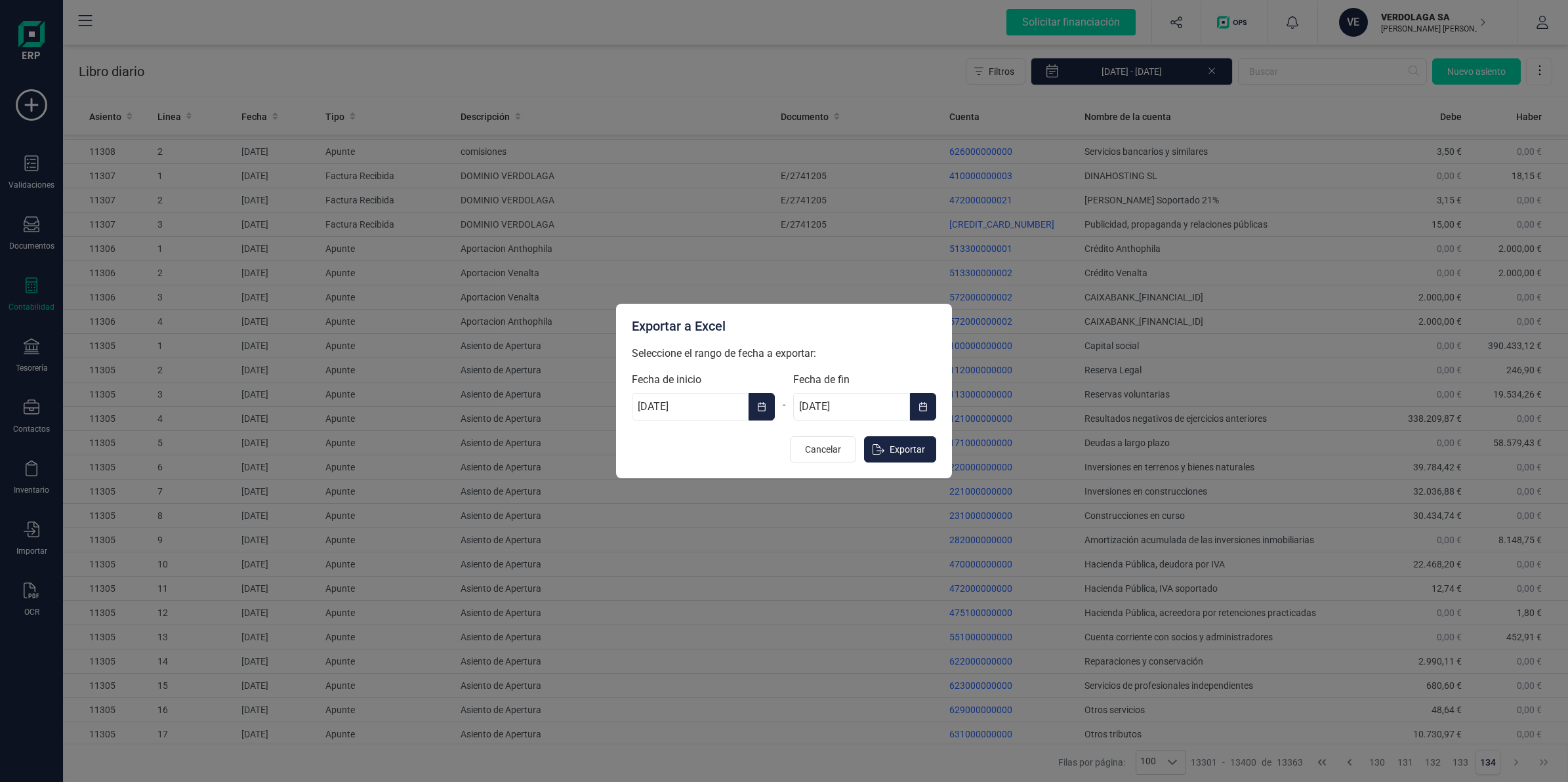
click at [762, 397] on button "Choose Date" at bounding box center [761, 407] width 26 height 28
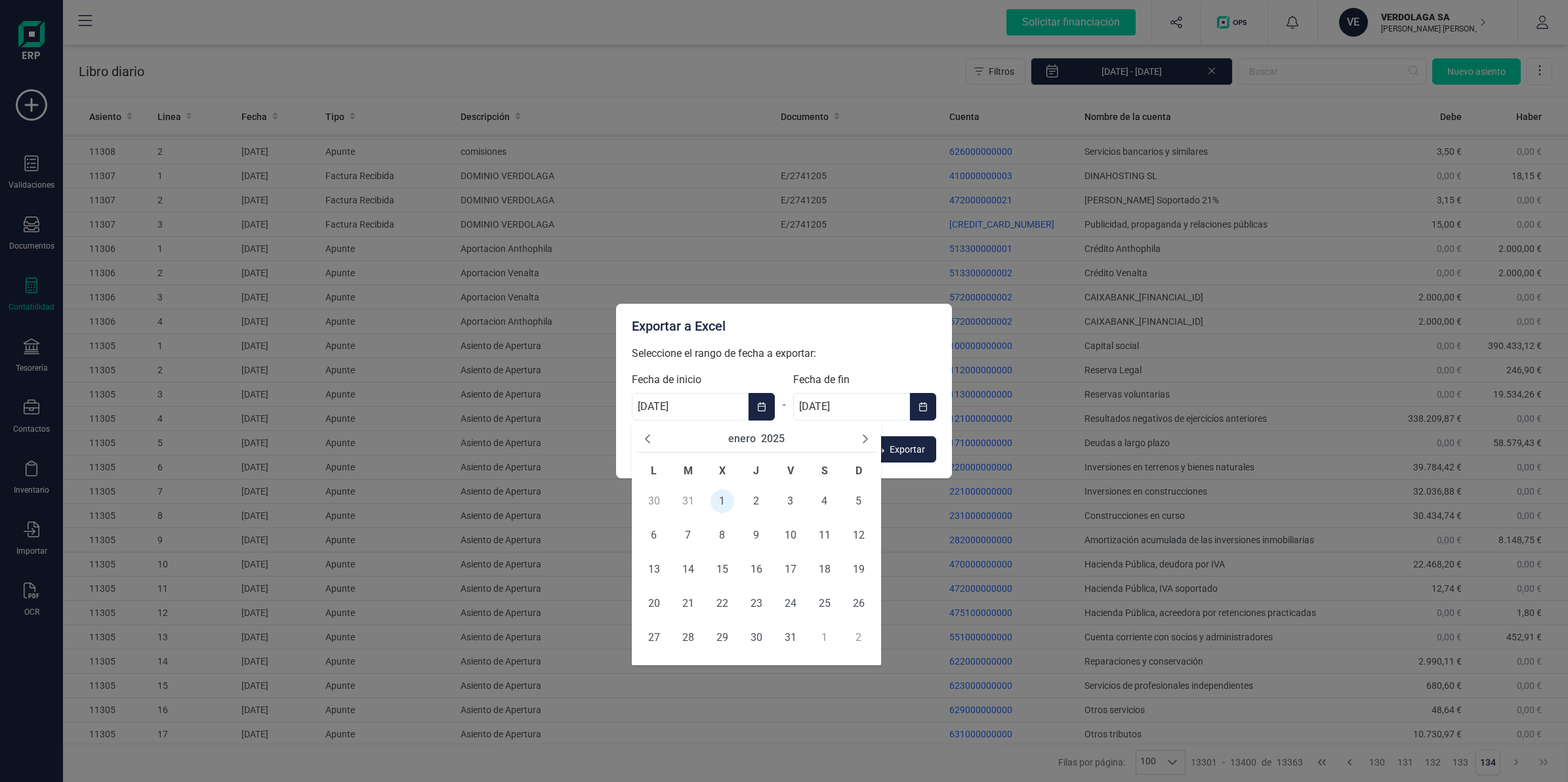
click at [735, 431] on button "enero" at bounding box center [742, 438] width 28 height 16
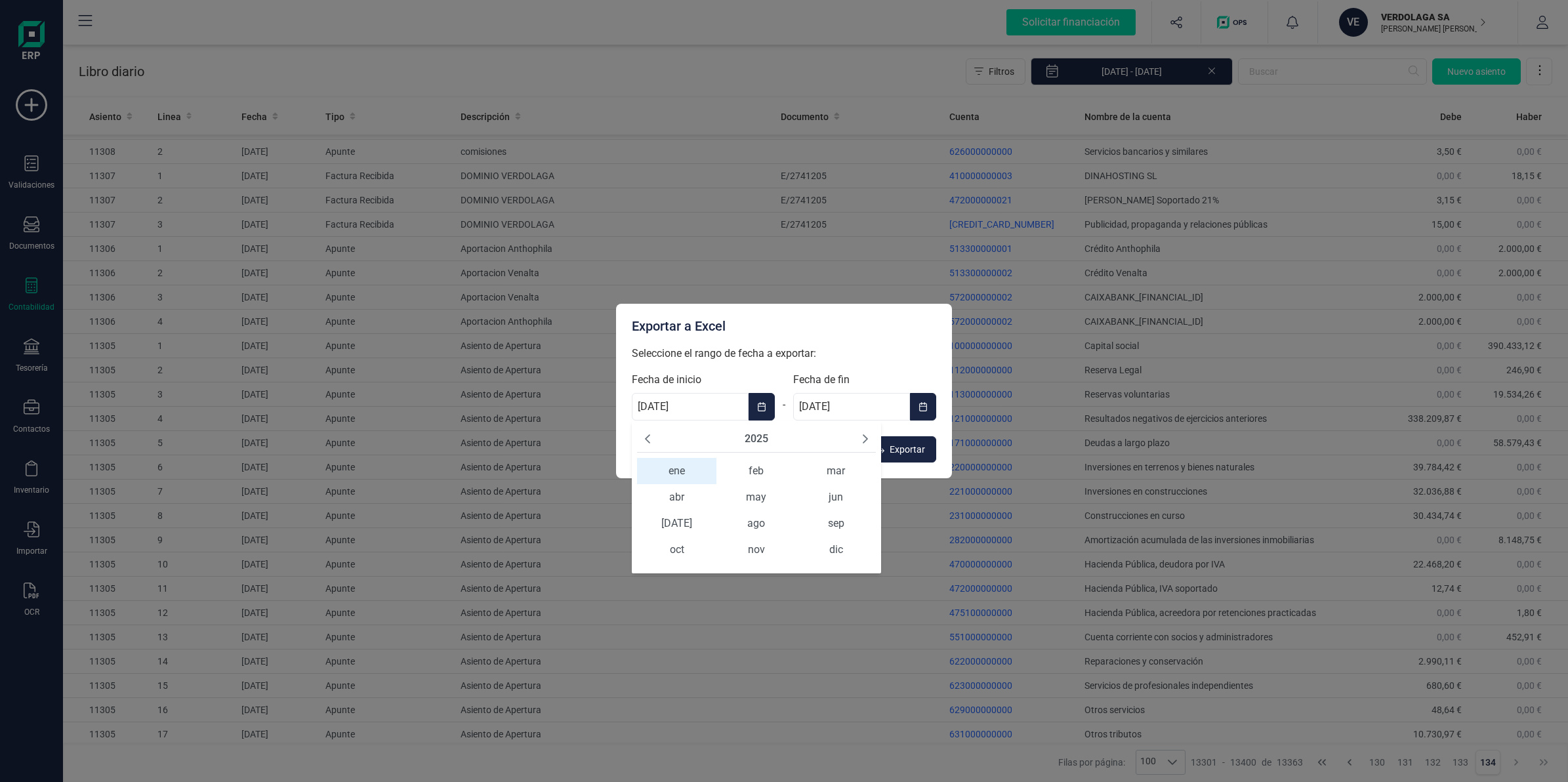
click at [759, 431] on button "2025" at bounding box center [757, 438] width 24 height 16
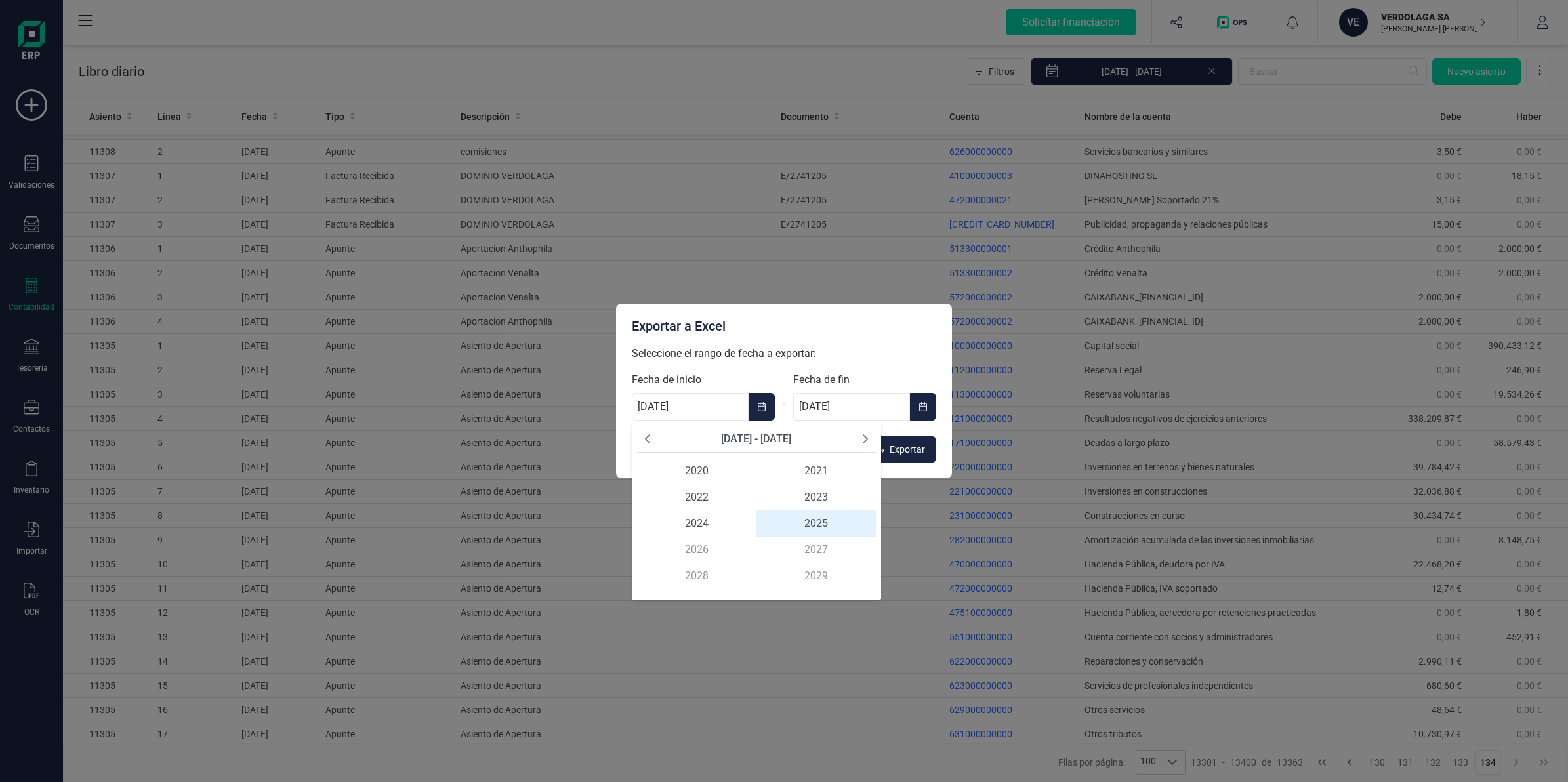
click at [650, 444] on button "Previous Decade" at bounding box center [647, 438] width 10 height 16
click at [805, 554] on span "2017" at bounding box center [816, 549] width 119 height 26
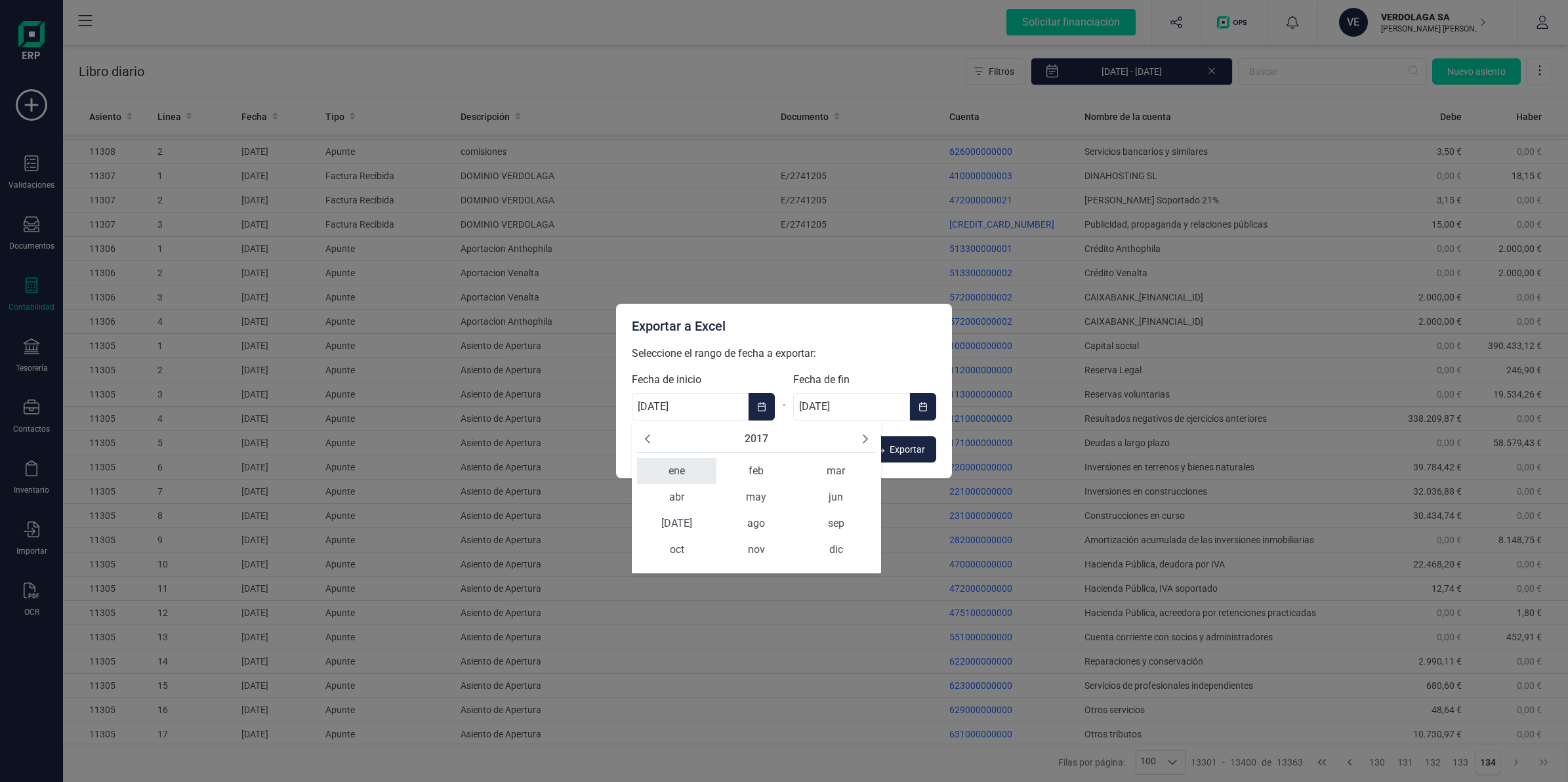
click at [664, 470] on span "ene" at bounding box center [676, 471] width 80 height 26
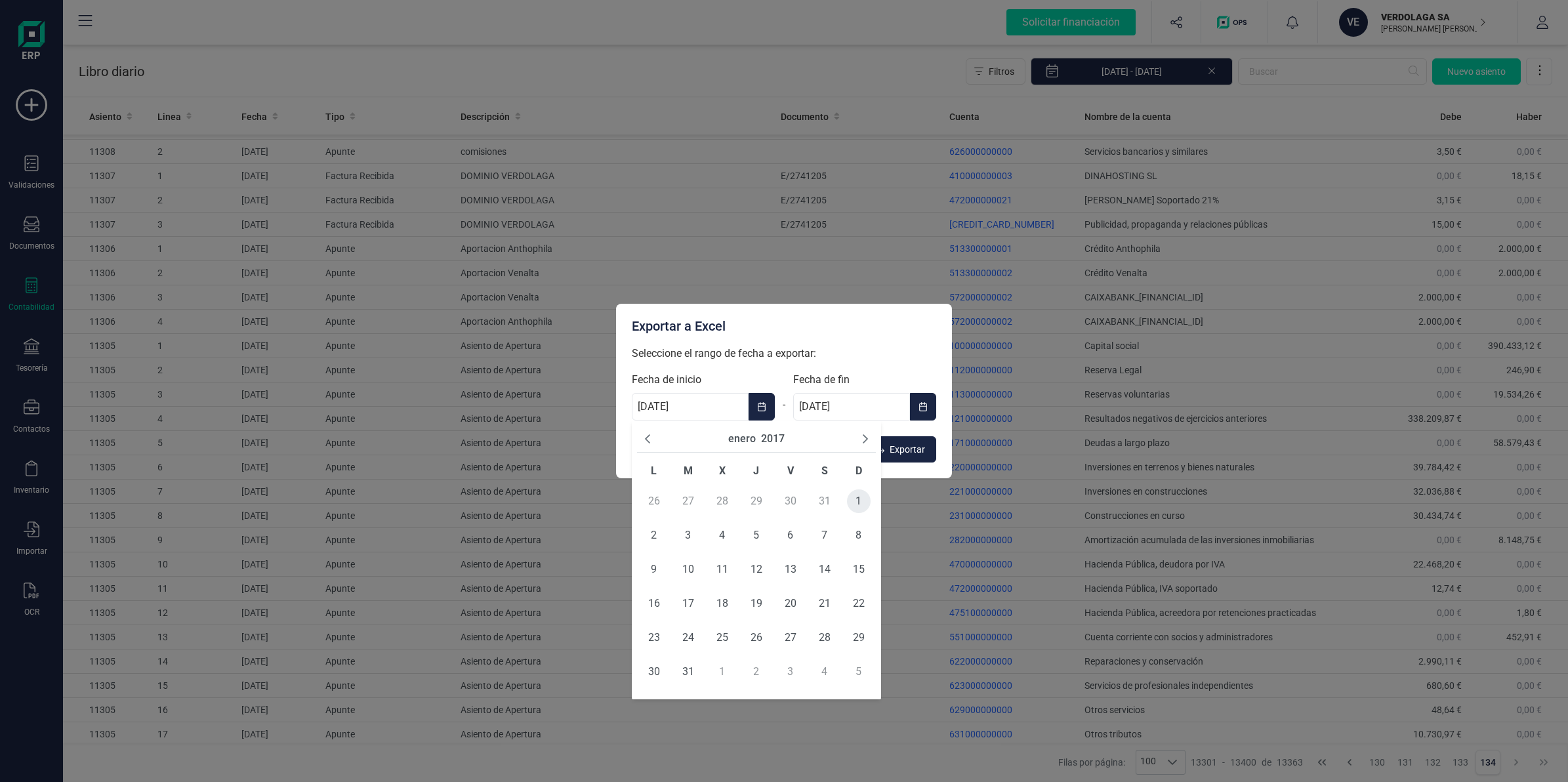
click at [855, 496] on span "1" at bounding box center [858, 501] width 24 height 24
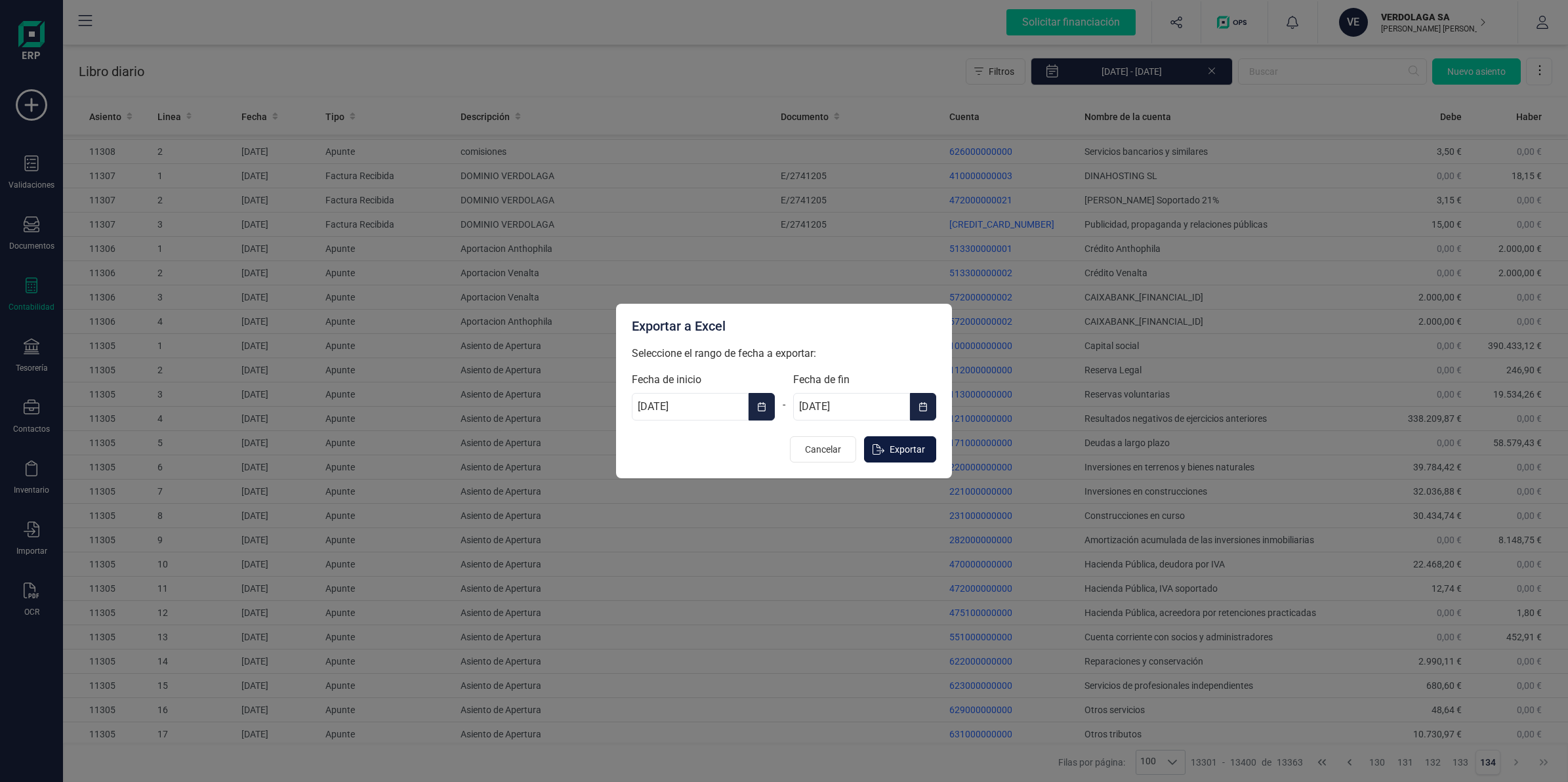
click at [900, 446] on span "Exportar" at bounding box center [907, 449] width 35 height 13
type input "[DATE]"
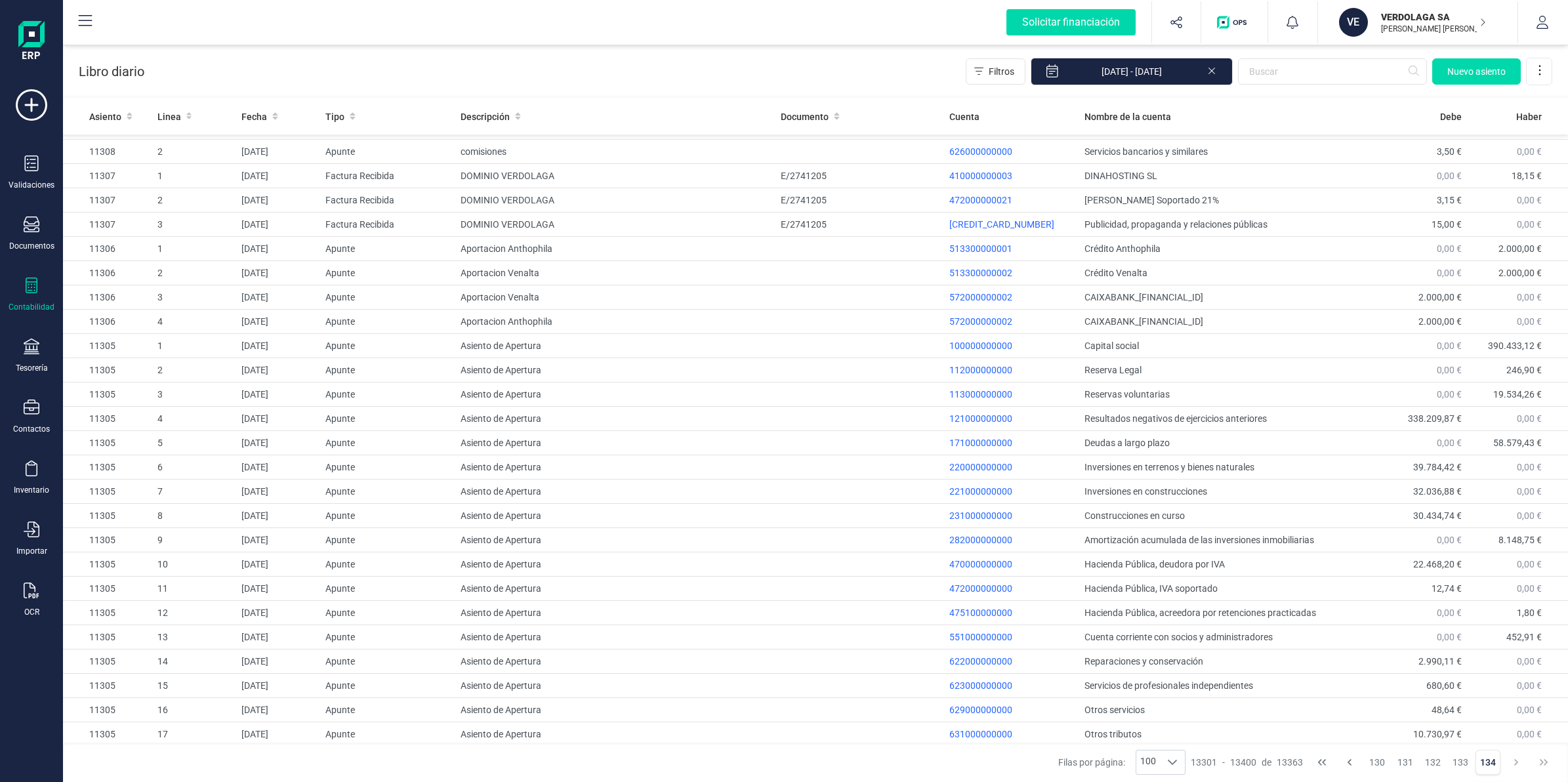
click at [1432, 27] on p "[PERSON_NAME] [PERSON_NAME]" at bounding box center [1433, 28] width 105 height 10
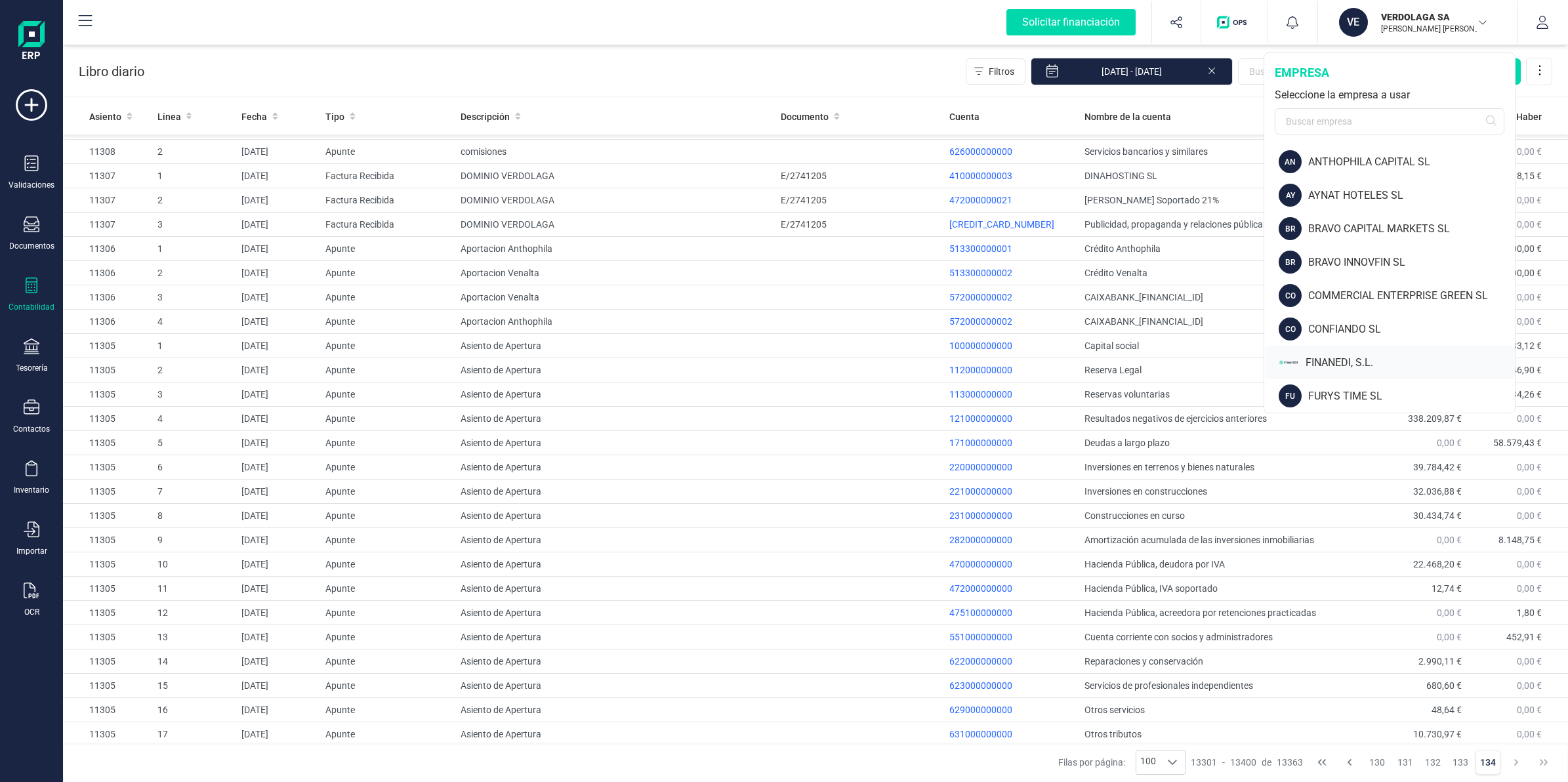
click at [1342, 369] on div "FINANEDI, S.L." at bounding box center [1410, 362] width 209 height 16
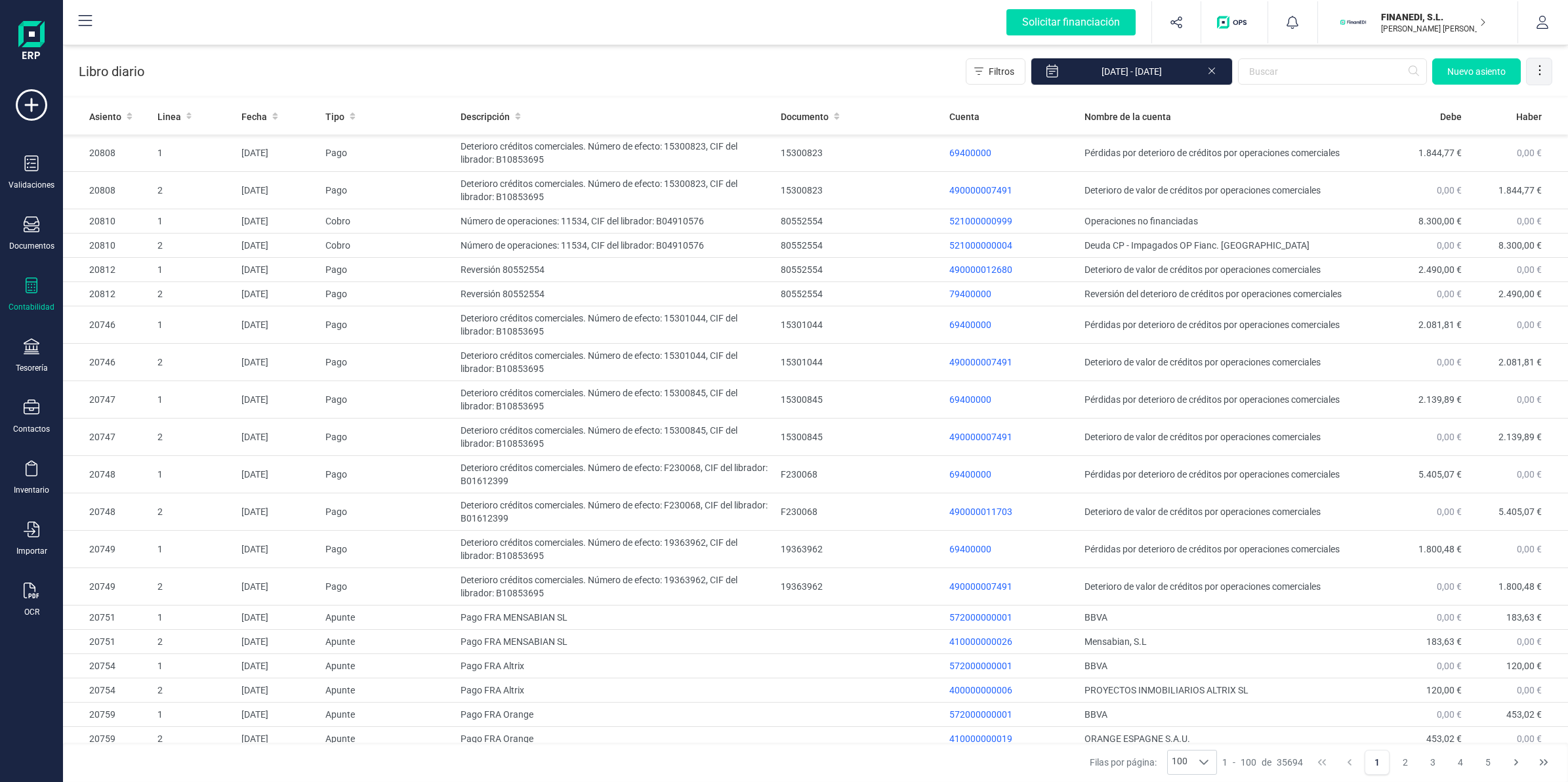
click at [1540, 67] on icon at bounding box center [1540, 70] width 13 height 13
drag, startPoint x: 1465, startPoint y: 103, endPoint x: 1005, endPoint y: 267, distance: 488.4
click at [1465, 103] on span "Exportar Excel" at bounding box center [1495, 103] width 94 height 10
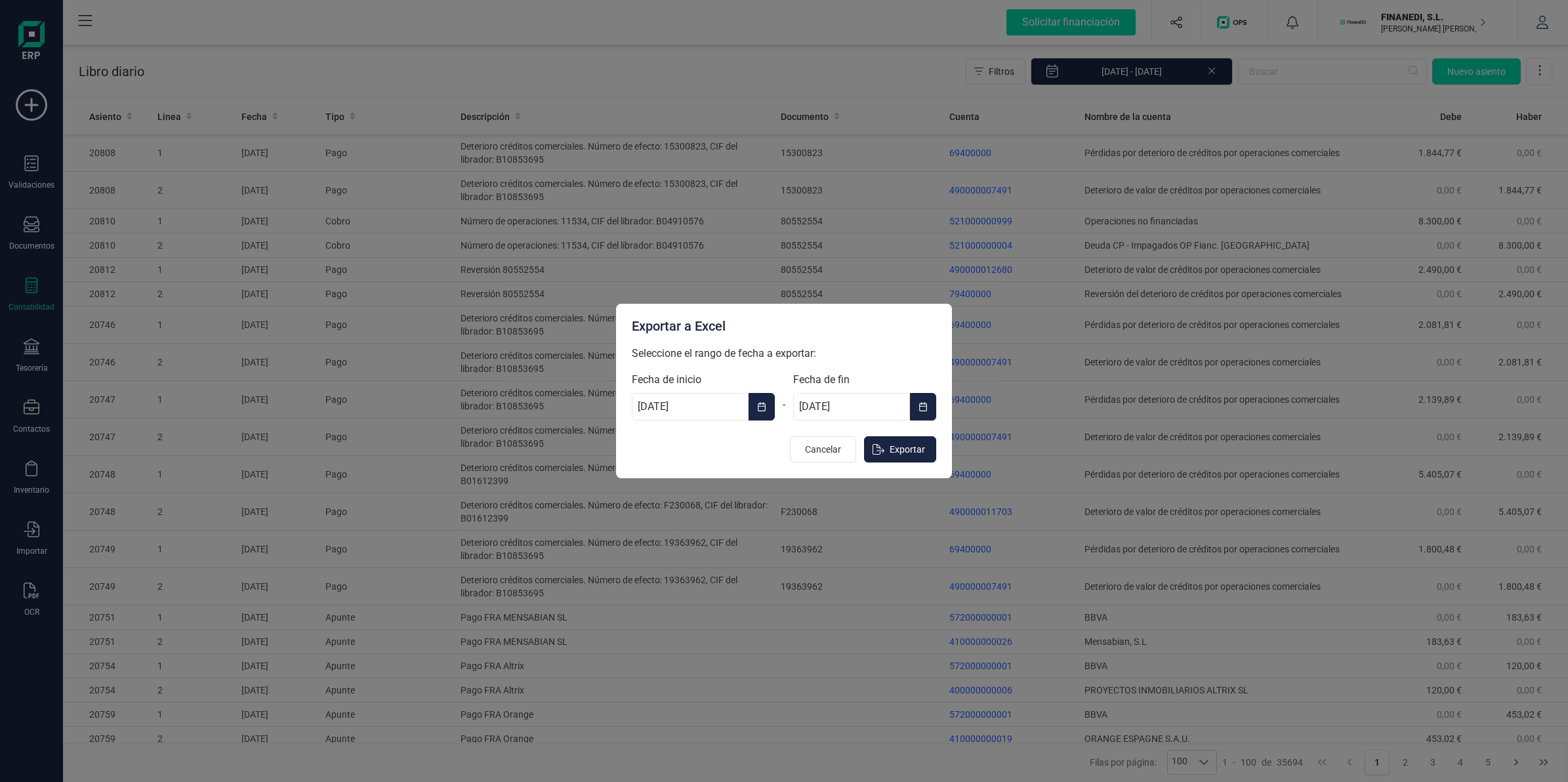
click at [761, 411] on icon "Choose Date" at bounding box center [761, 406] width 9 height 10
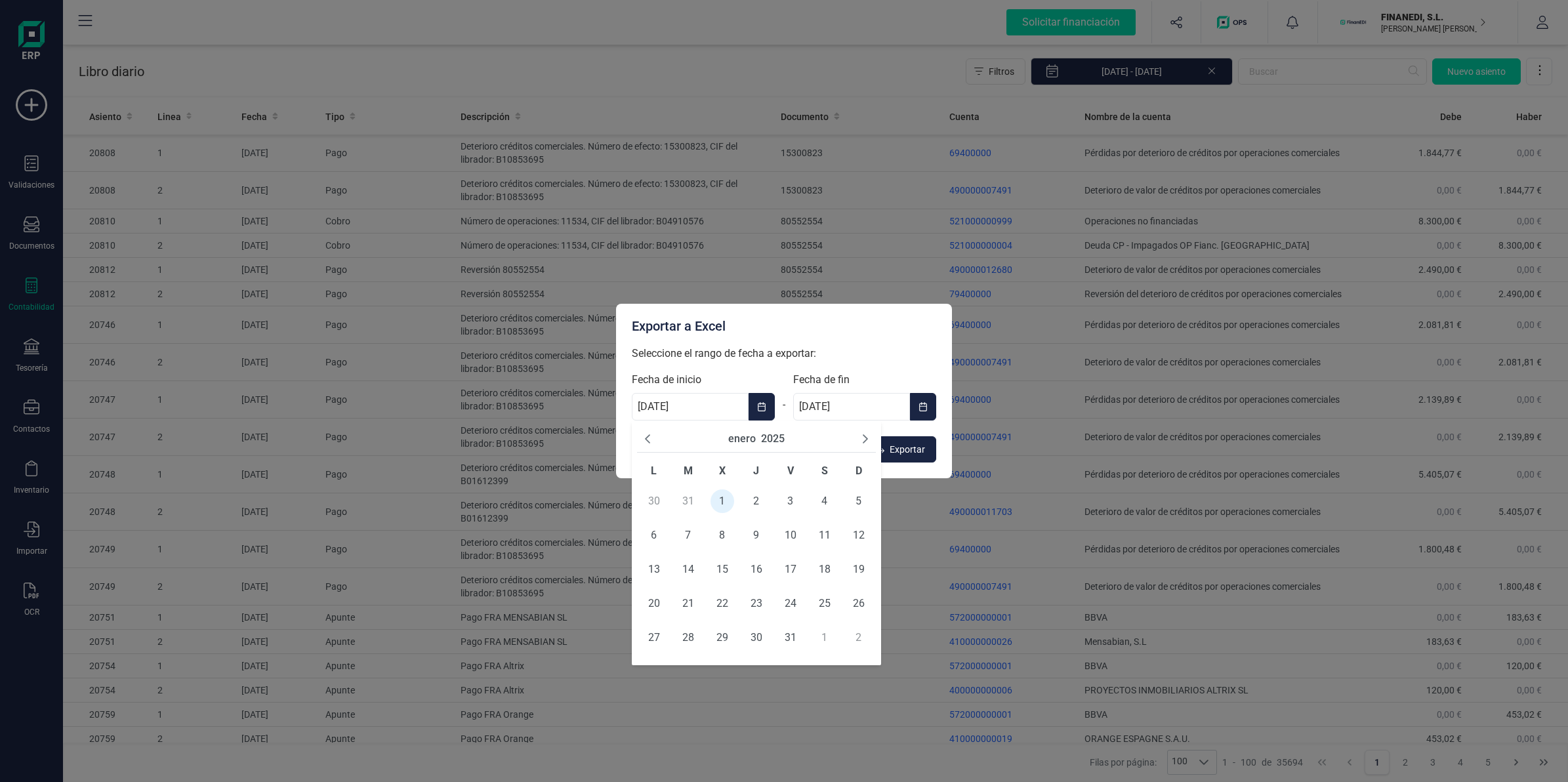
click at [736, 438] on button "enero" at bounding box center [742, 438] width 28 height 16
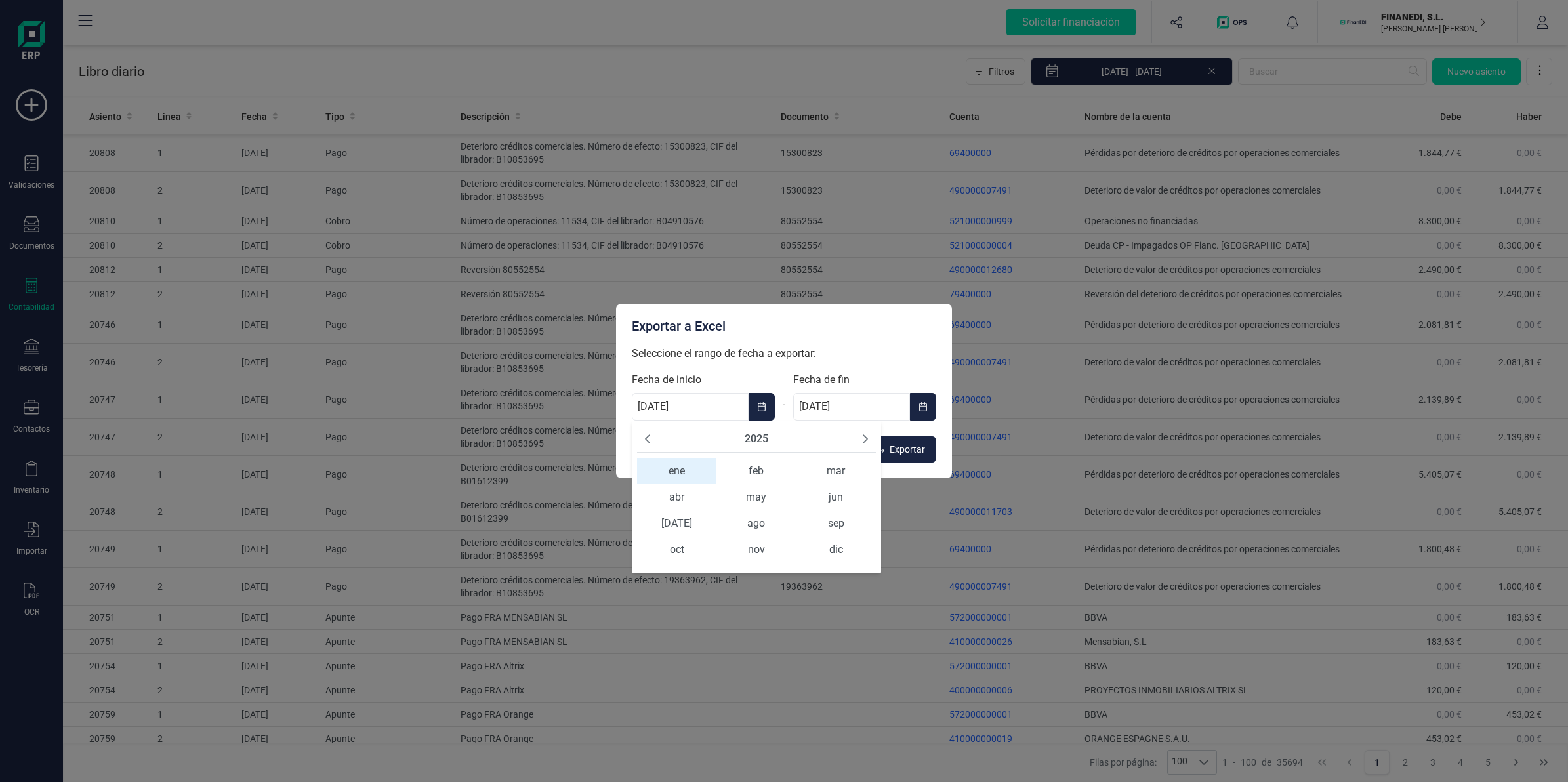
click at [770, 434] on div "2025" at bounding box center [756, 438] width 239 height 27
click at [759, 434] on button "2025" at bounding box center [757, 438] width 24 height 16
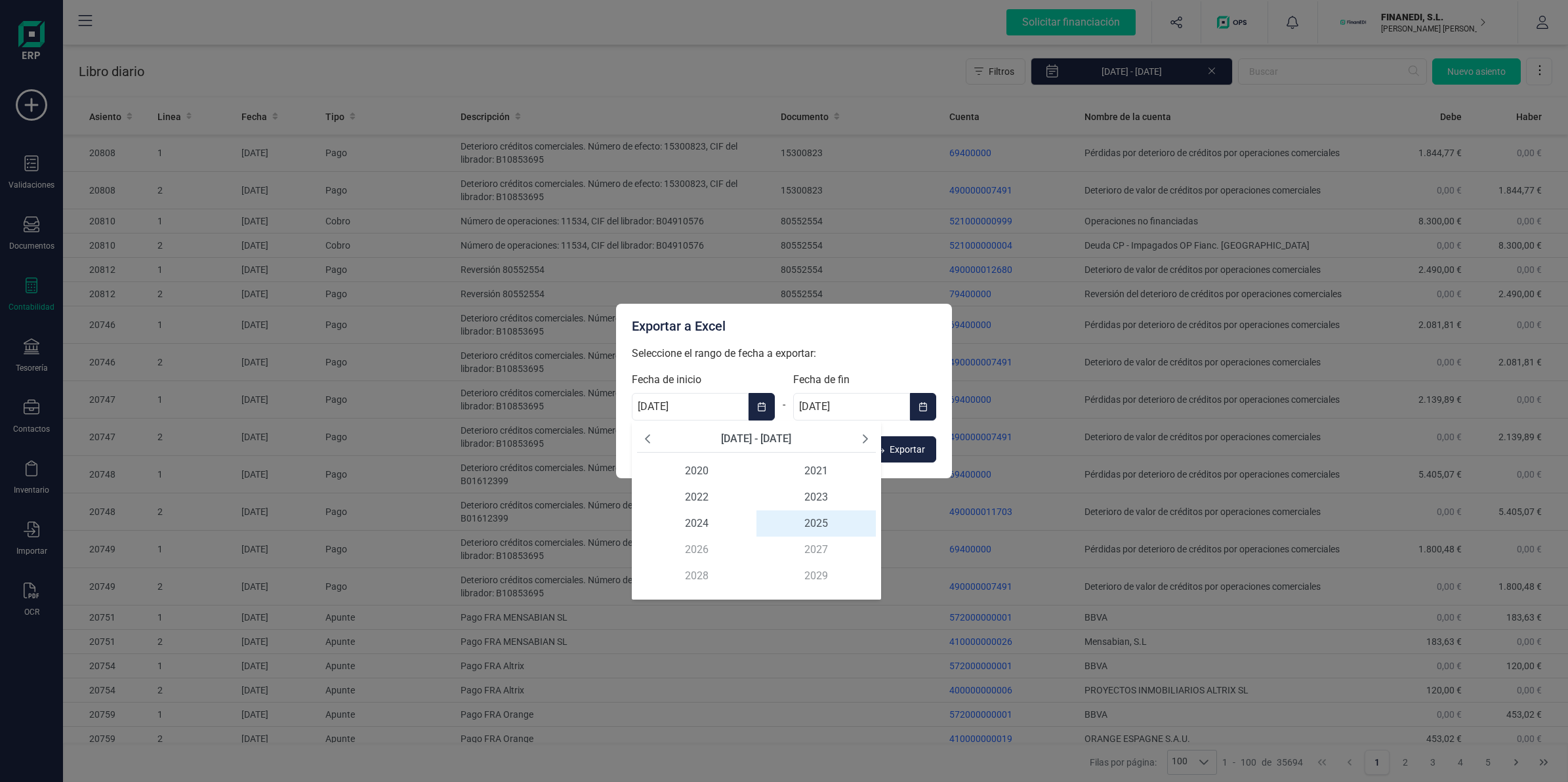
click at [651, 438] on icon "Previous Decade" at bounding box center [647, 438] width 10 height 10
click at [687, 468] on span "2010" at bounding box center [696, 471] width 119 height 26
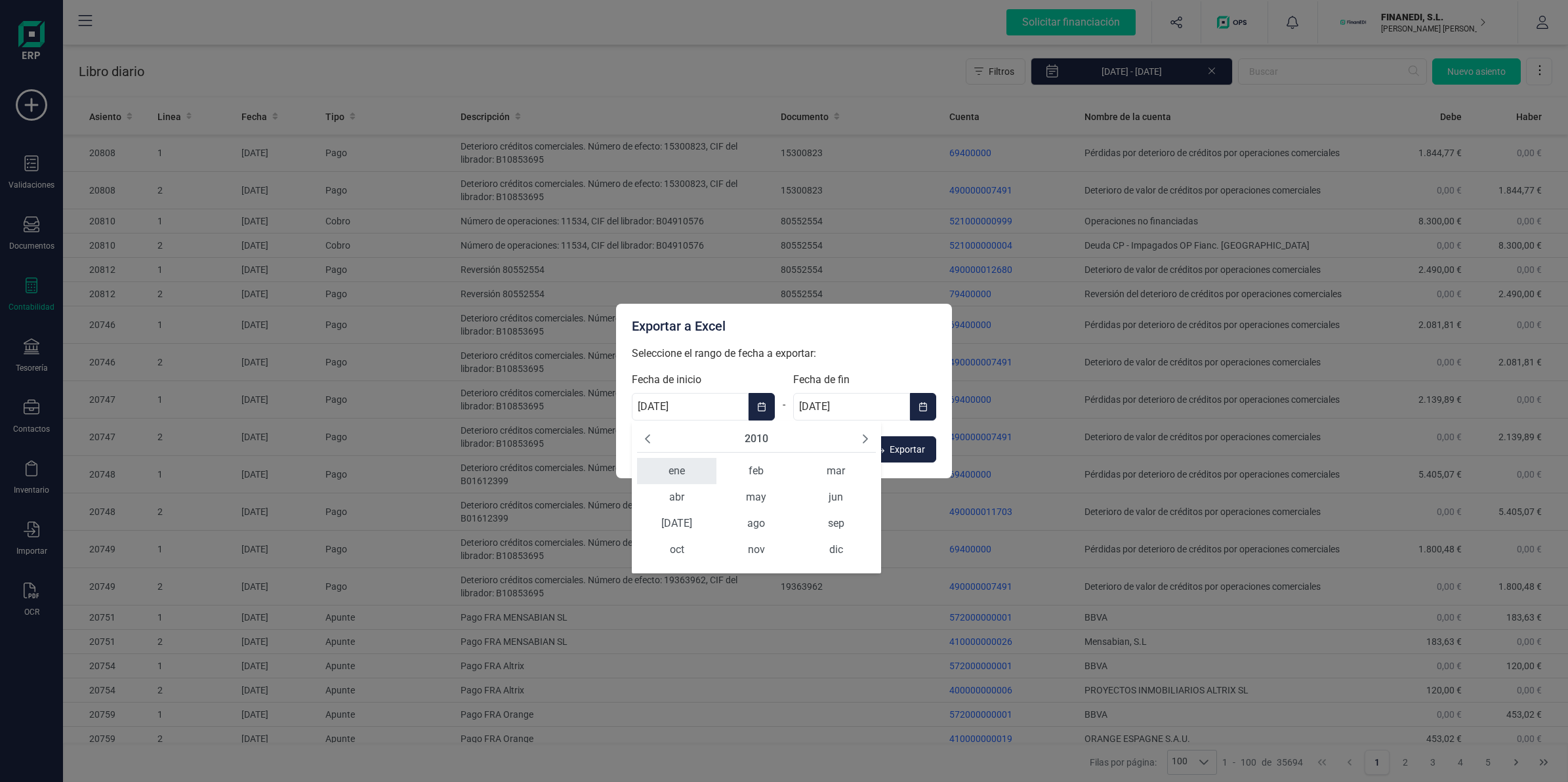
click at [696, 468] on span "ene" at bounding box center [676, 471] width 80 height 26
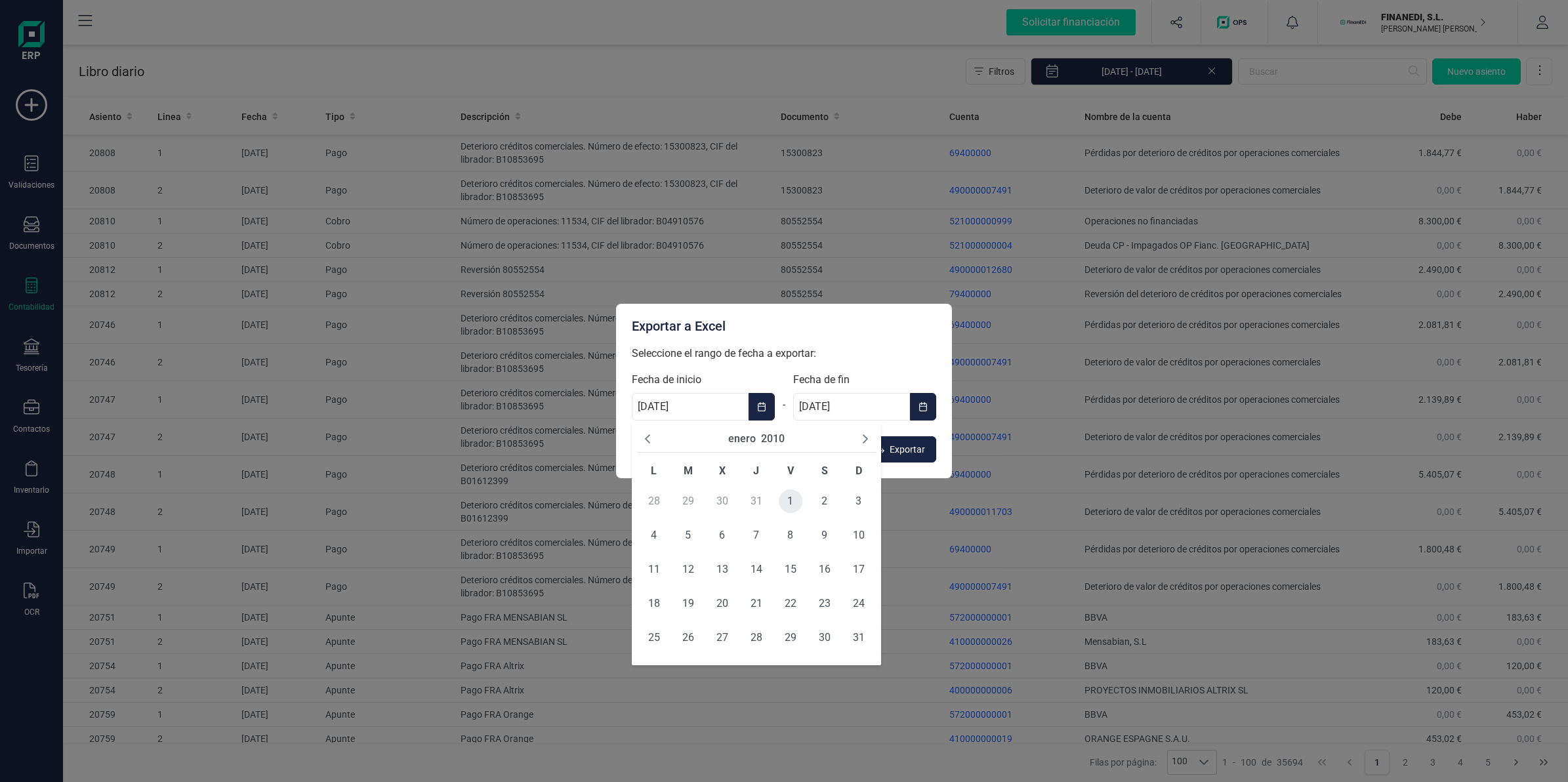
click at [782, 499] on span "1" at bounding box center [791, 501] width 24 height 24
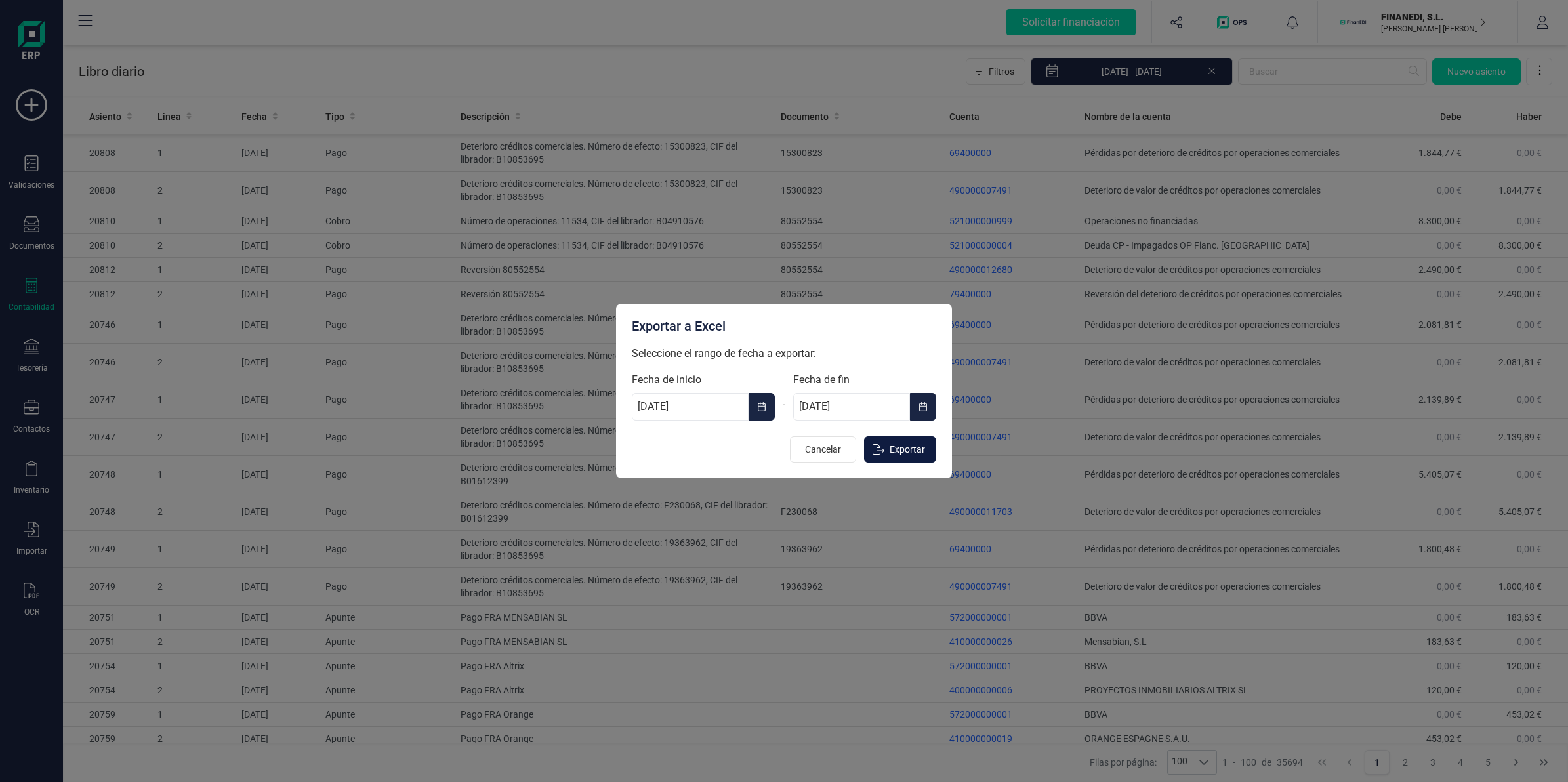
click at [897, 443] on span "Exportar" at bounding box center [907, 449] width 35 height 13
type input "[DATE]"
